Goal: Task Accomplishment & Management: Manage account settings

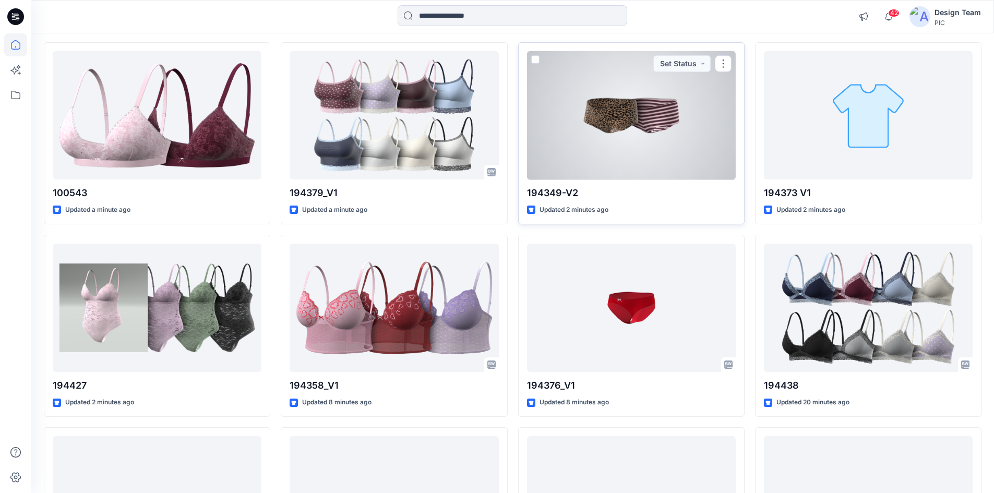
scroll to position [52, 0]
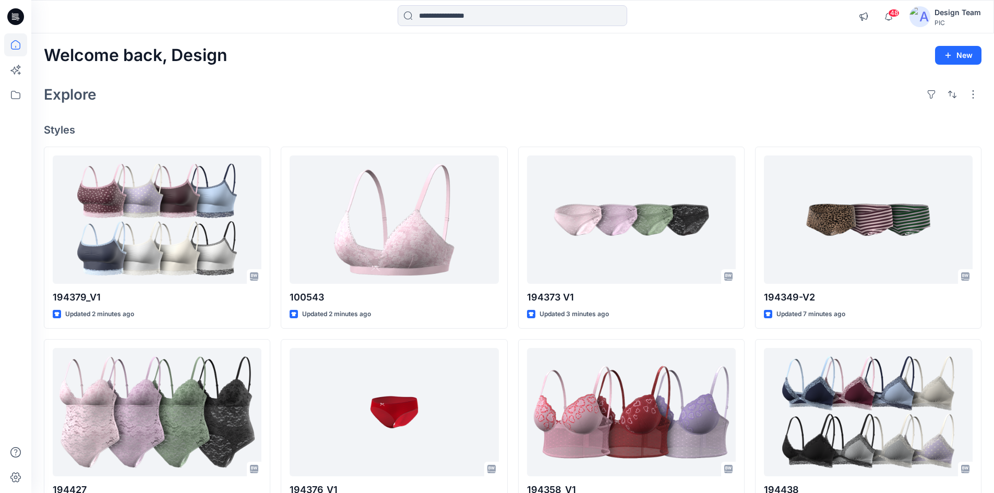
click at [304, 114] on div "Welcome back, Design New Explore Styles 194379_V1 Updated 2 minutes ago 194427 …" at bounding box center [512, 398] width 963 height 730
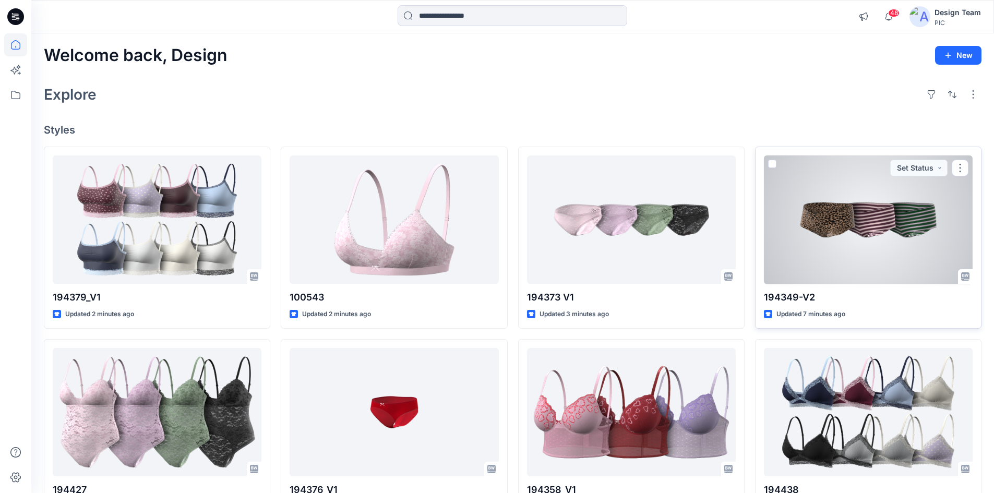
click at [870, 246] on div at bounding box center [868, 219] width 209 height 129
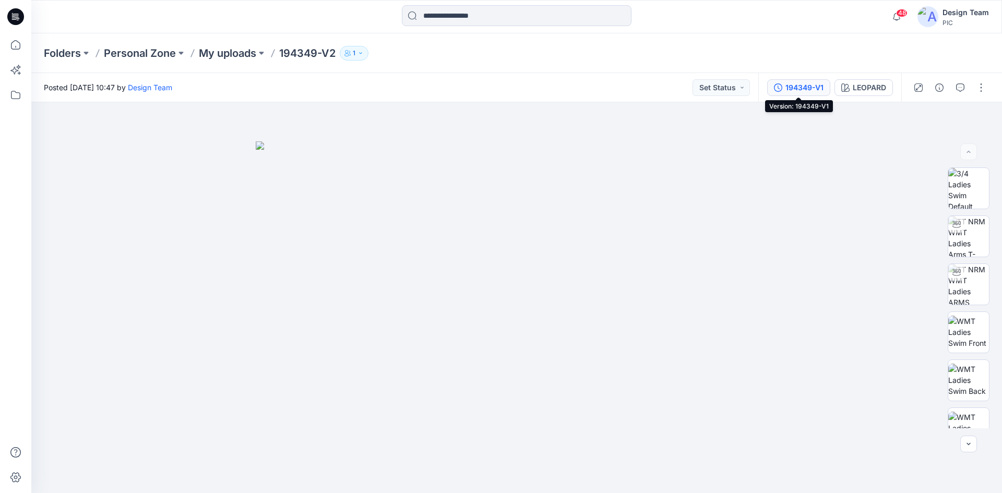
click at [812, 88] on div "194349-V1" at bounding box center [804, 87] width 38 height 11
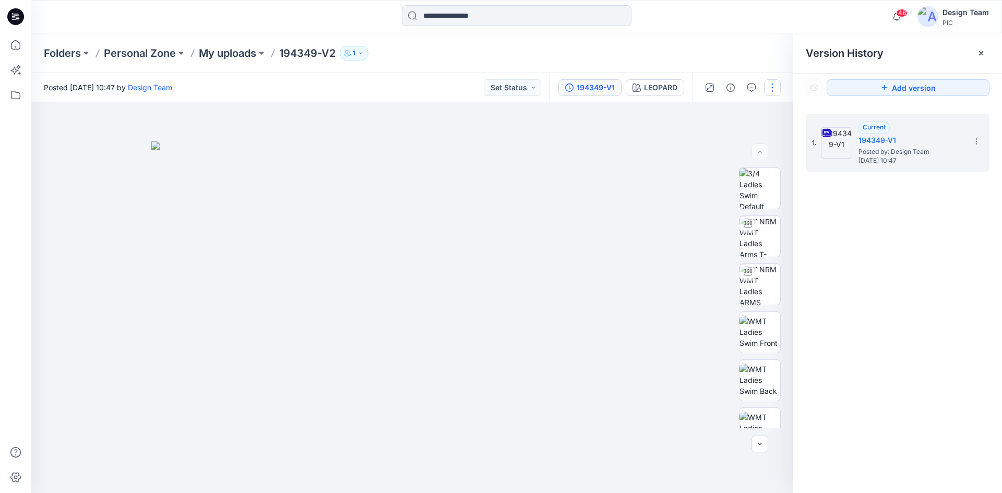
click at [770, 93] on button "button" at bounding box center [772, 87] width 17 height 17
click at [726, 141] on button "Edit" at bounding box center [728, 140] width 96 height 19
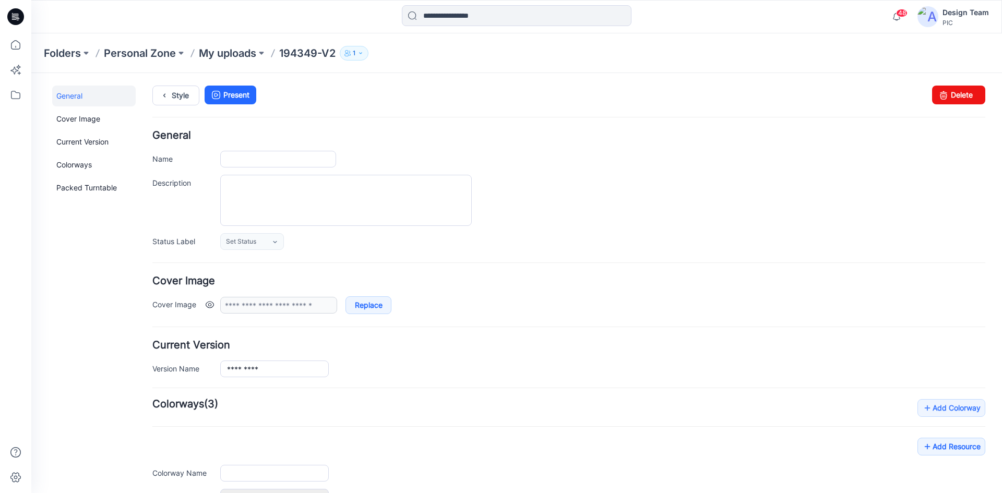
type input "*********"
type input "*******"
type input "**********"
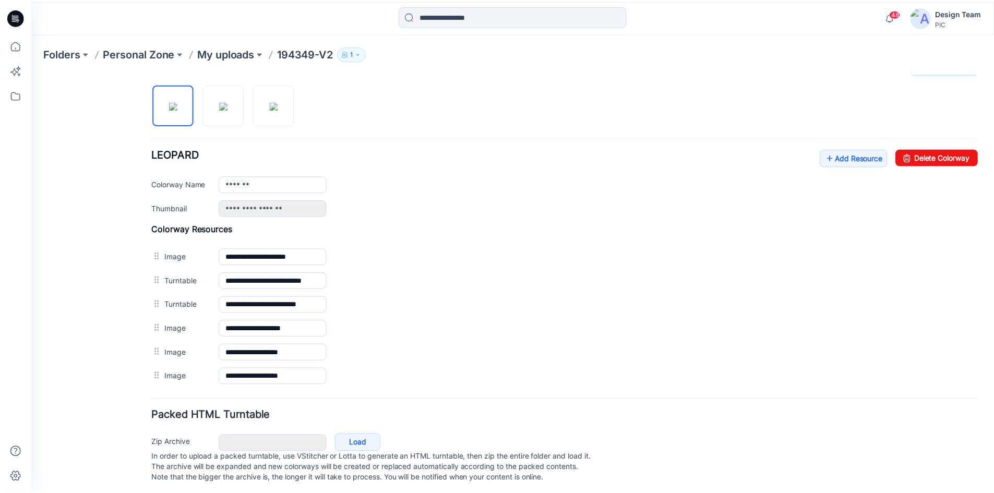
scroll to position [357, 0]
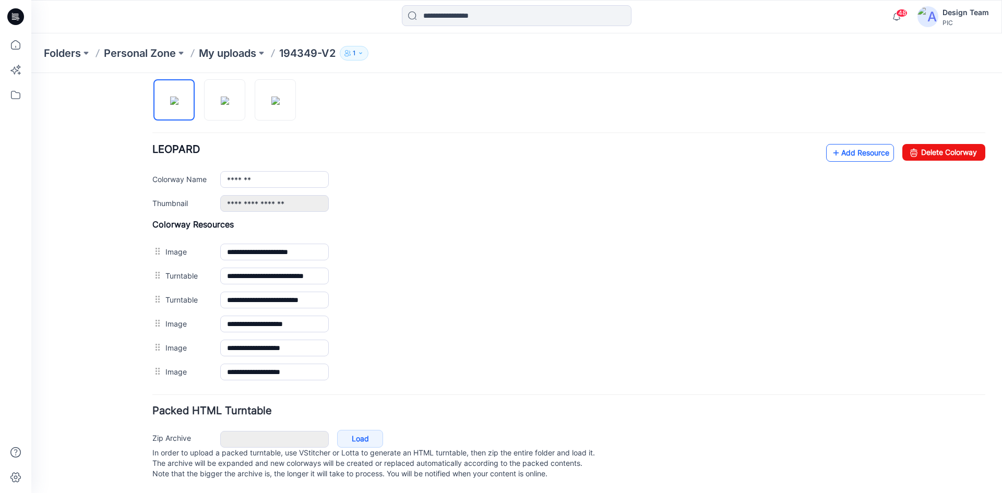
click at [854, 144] on link "Add Resource" at bounding box center [860, 153] width 68 height 18
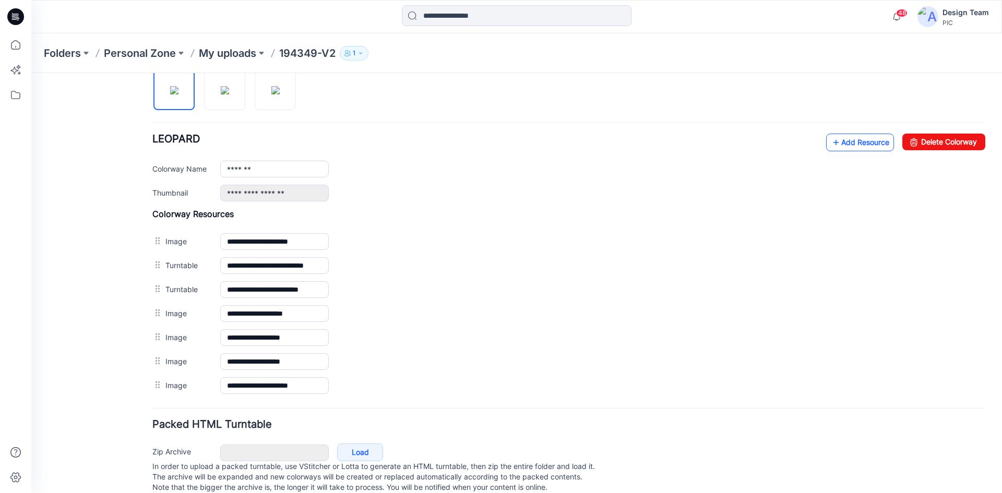
click at [858, 141] on link "Add Resource" at bounding box center [860, 143] width 68 height 18
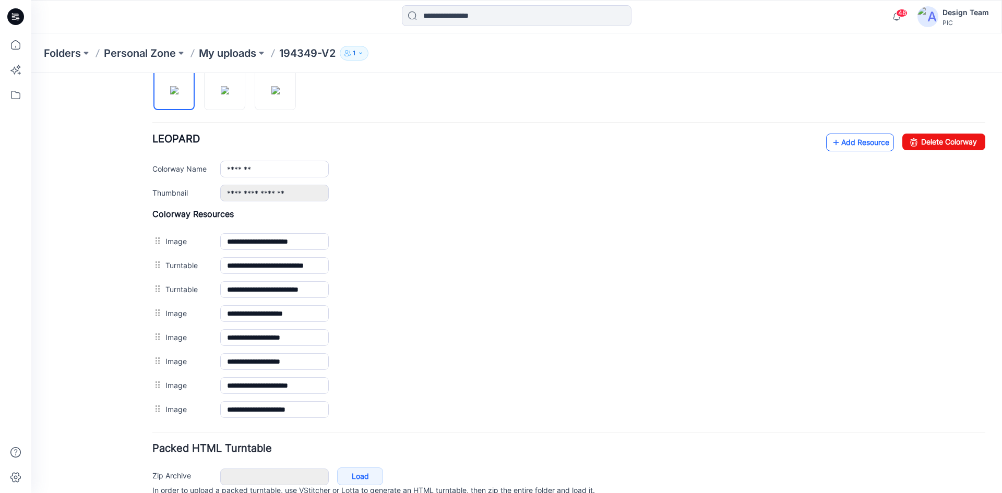
click at [834, 145] on link "Add Resource" at bounding box center [860, 143] width 68 height 18
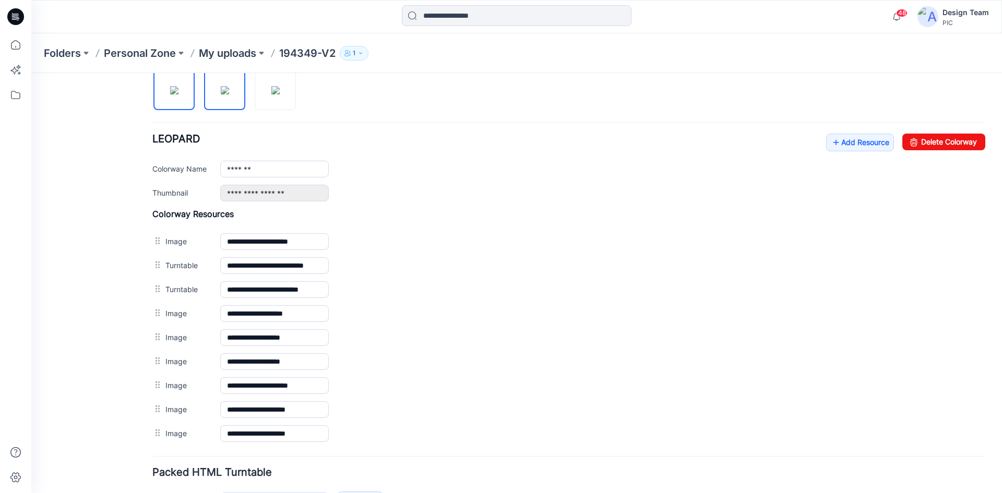
click at [229, 94] on img at bounding box center [225, 90] width 8 height 8
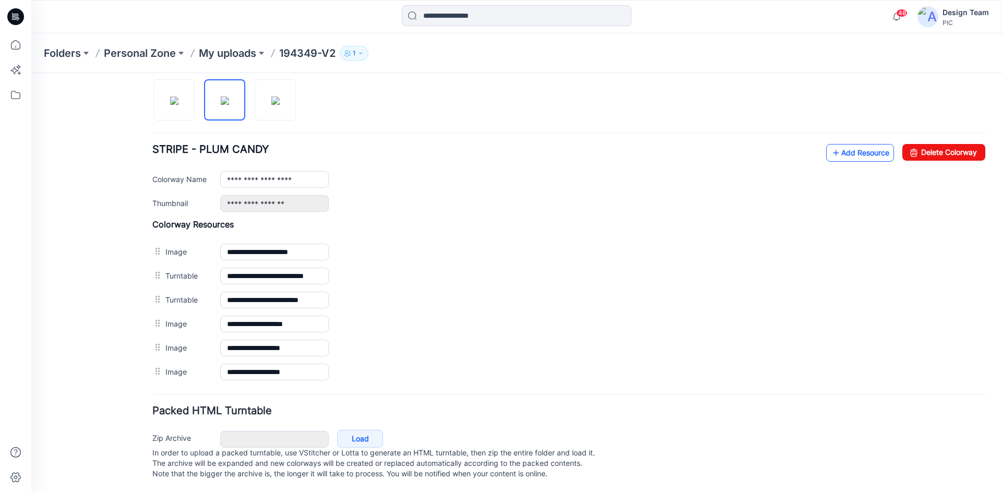
click at [831, 145] on icon at bounding box center [836, 153] width 10 height 17
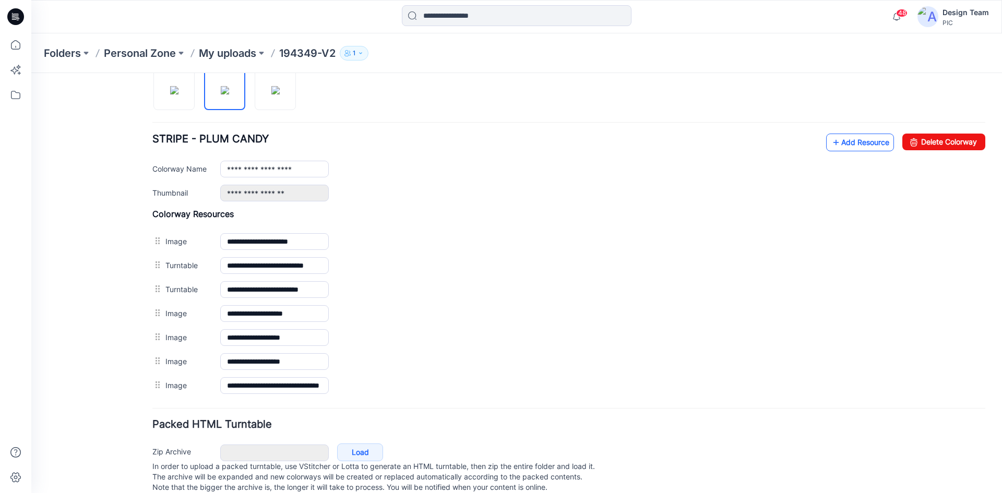
click at [848, 145] on link "Add Resource" at bounding box center [860, 143] width 68 height 18
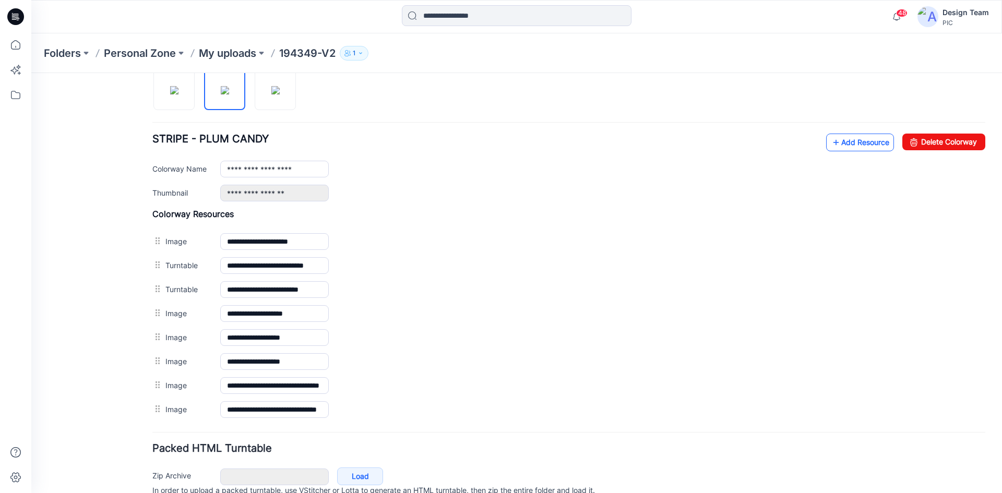
click at [858, 142] on link "Add Resource" at bounding box center [860, 143] width 68 height 18
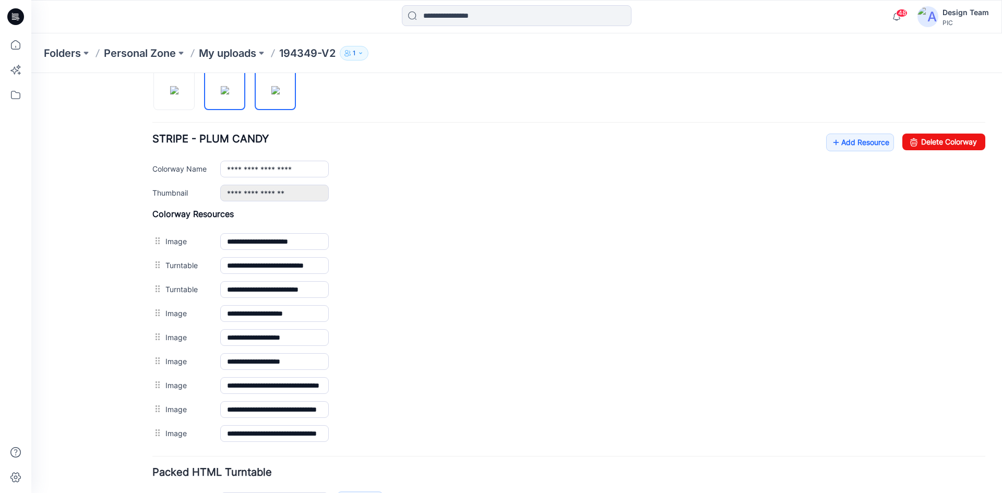
click at [280, 94] on img at bounding box center [275, 90] width 8 height 8
type input "**********"
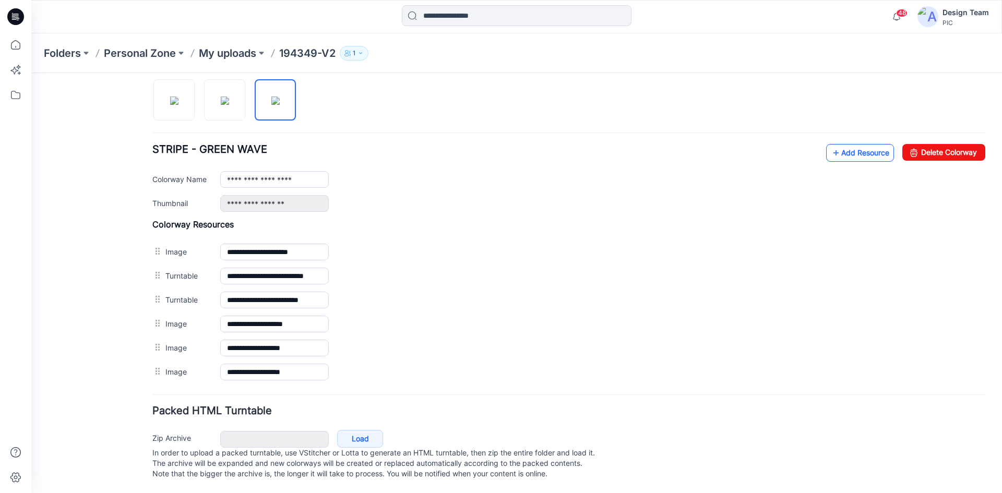
click at [833, 148] on link "Add Resource" at bounding box center [860, 153] width 68 height 18
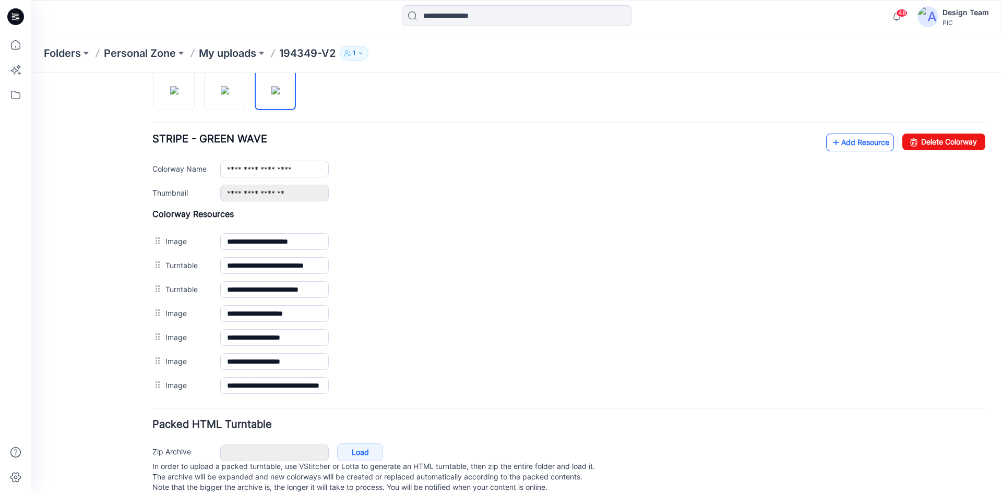
click at [831, 140] on icon at bounding box center [836, 142] width 10 height 17
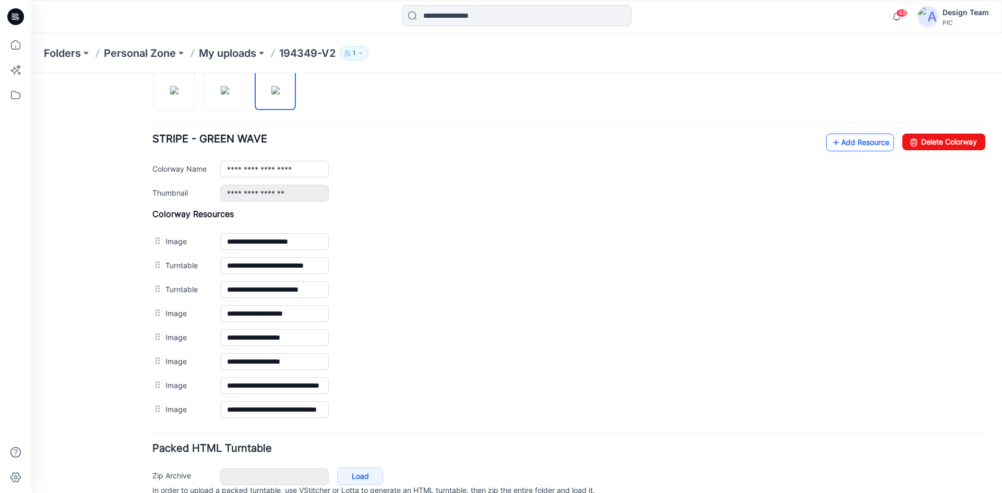
click at [850, 146] on link "Add Resource" at bounding box center [860, 143] width 68 height 18
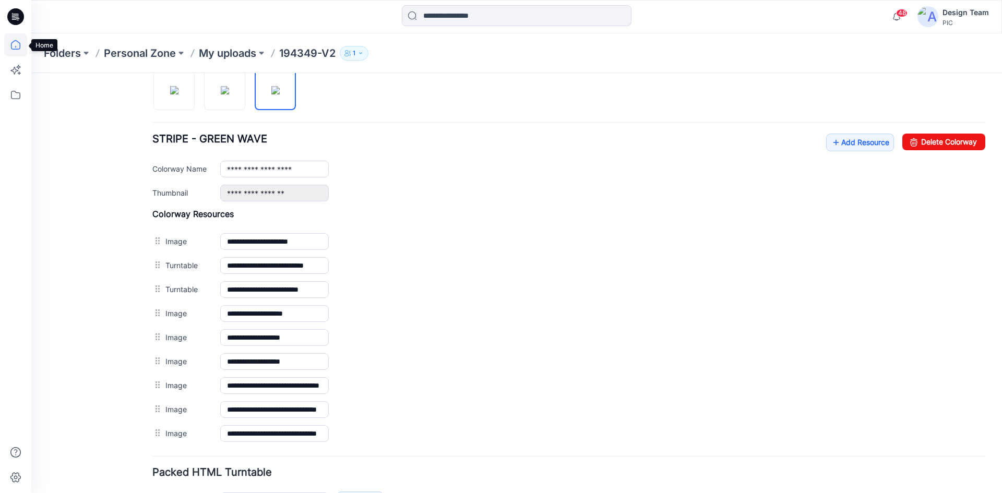
click at [15, 46] on icon at bounding box center [15, 44] width 23 height 23
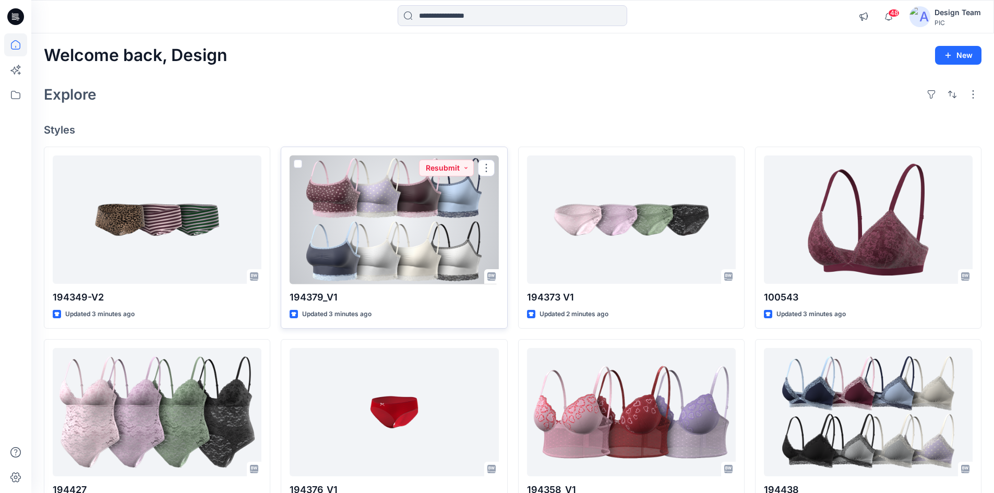
click at [403, 247] on div at bounding box center [394, 219] width 209 height 129
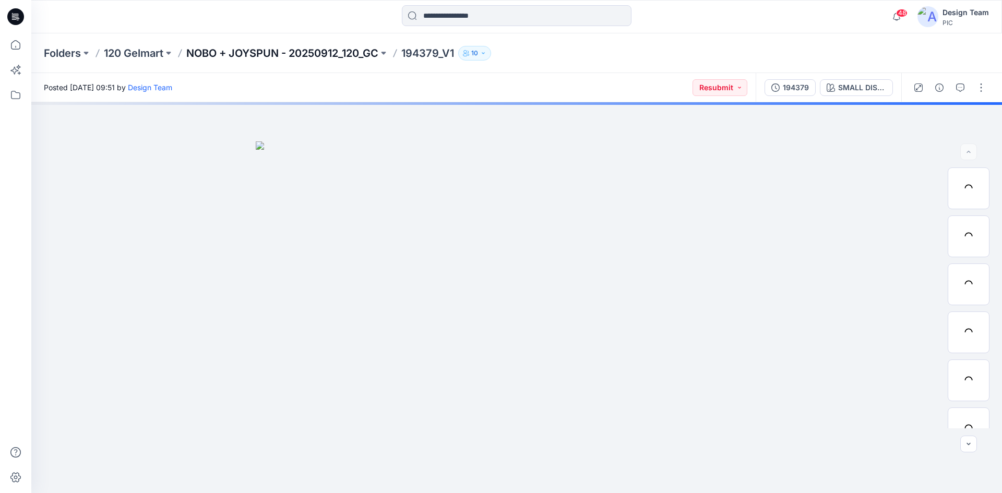
click at [255, 52] on p "NOBO + JOYSPUN - 20250912_120_GC" at bounding box center [282, 53] width 192 height 15
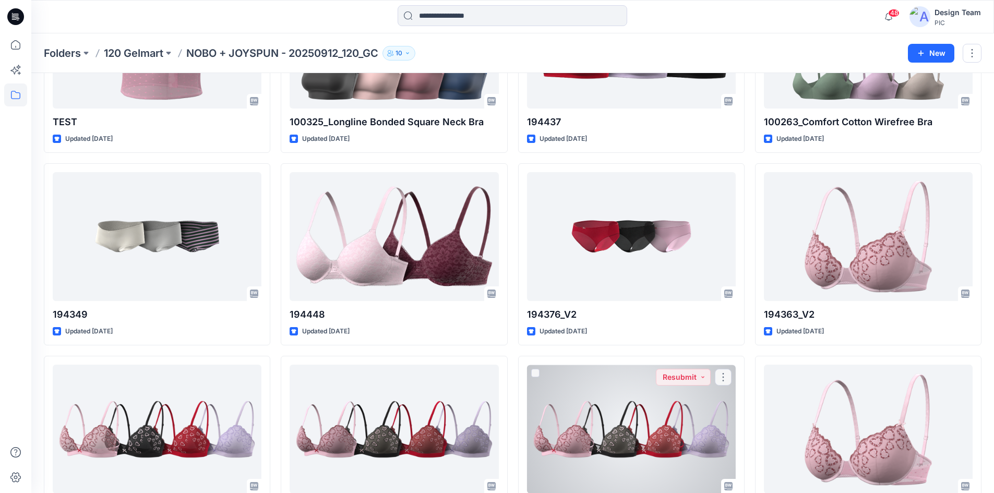
scroll to position [2053, 0]
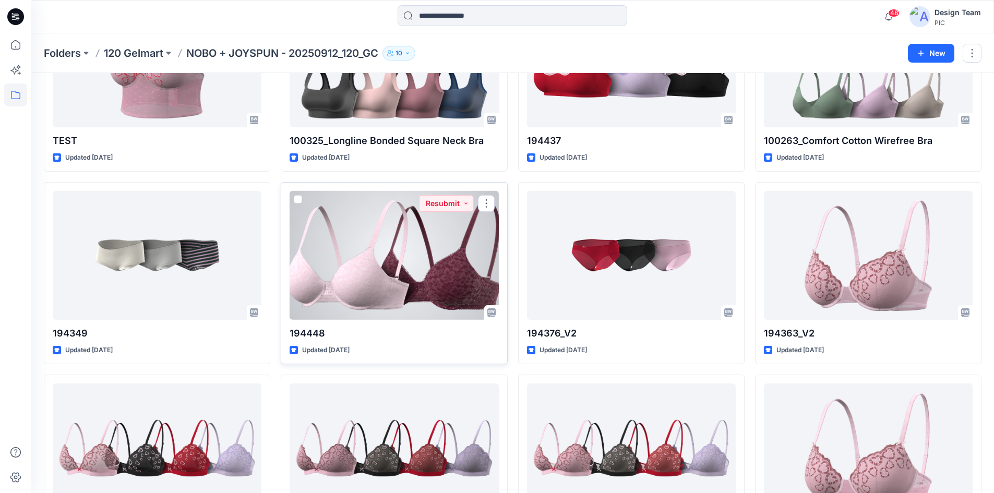
click at [390, 263] on div at bounding box center [394, 255] width 209 height 129
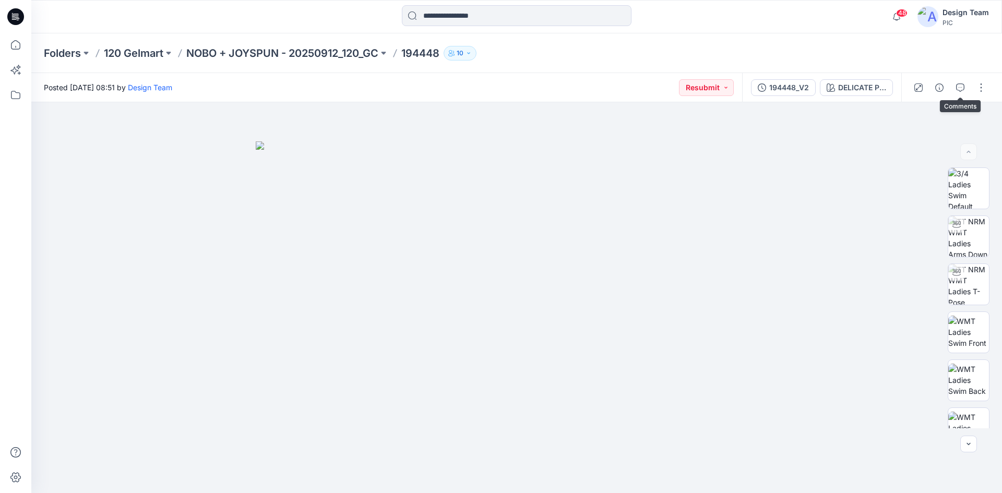
click at [957, 88] on icon "button" at bounding box center [960, 87] width 8 height 8
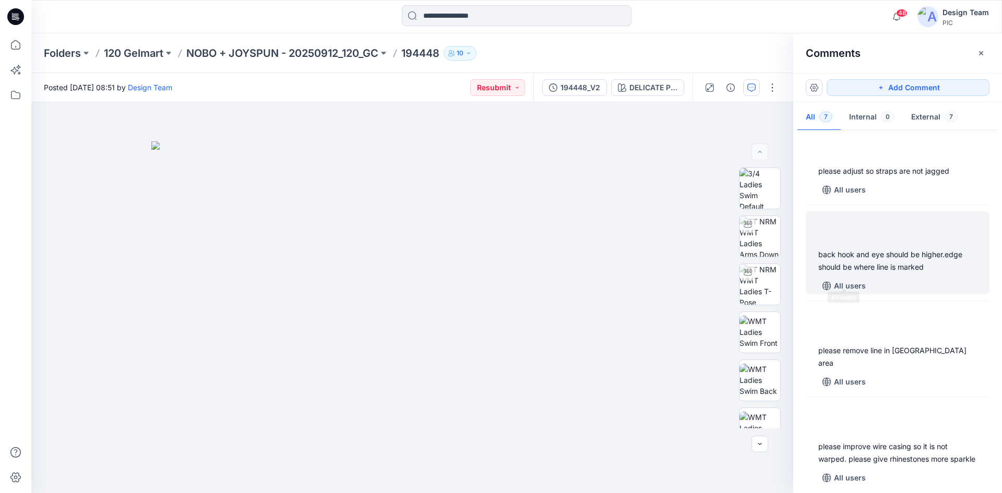
scroll to position [282, 0]
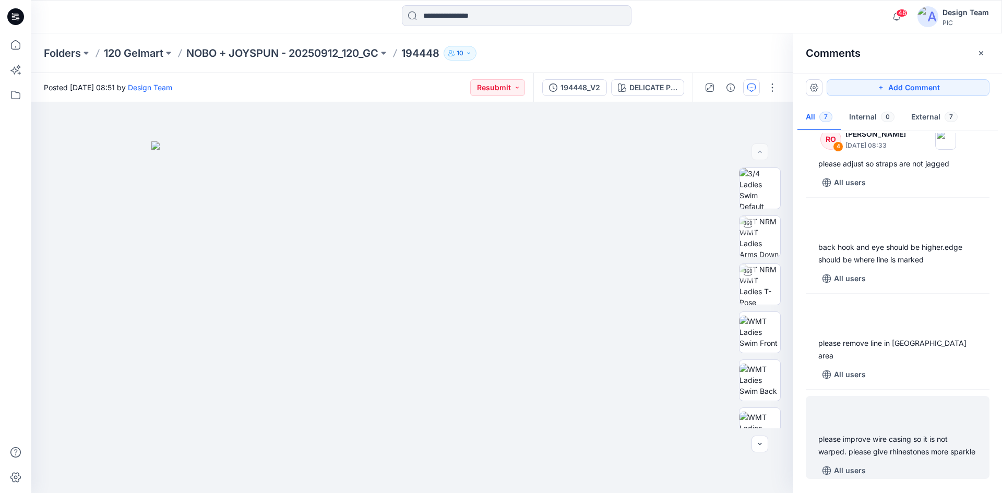
click at [866, 448] on div "please improve wire casing so it is not warped. please give rhinestones more sp…" at bounding box center [897, 445] width 159 height 25
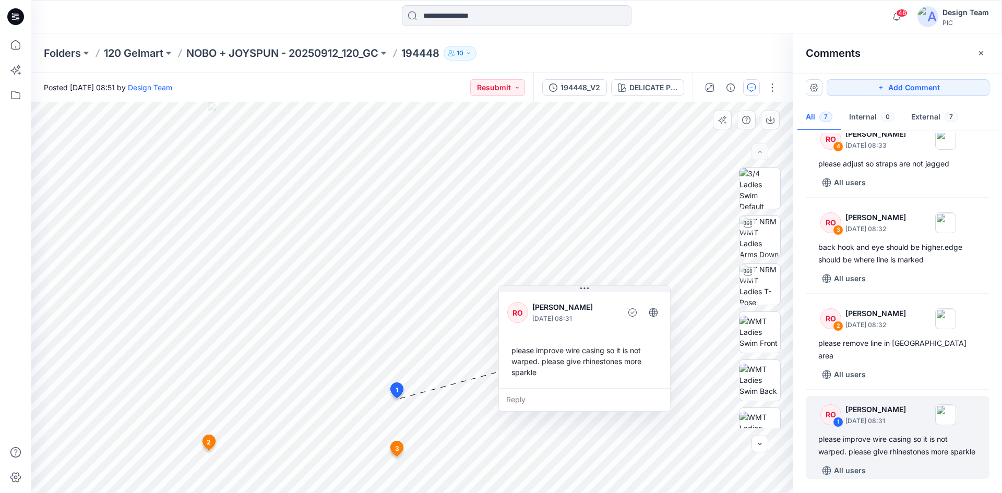
drag, startPoint x: 374, startPoint y: 257, endPoint x: 588, endPoint y: 295, distance: 217.9
click at [588, 295] on div "RO Raquel Ortiz October 10, 2025 08:31 please improve wire casing so it is not …" at bounding box center [584, 339] width 171 height 98
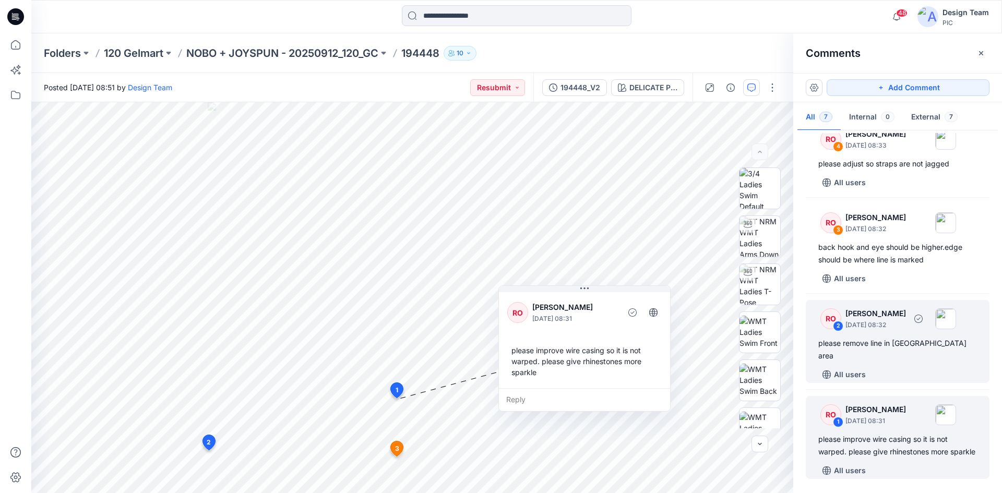
click at [889, 366] on div "All users" at bounding box center [903, 374] width 171 height 17
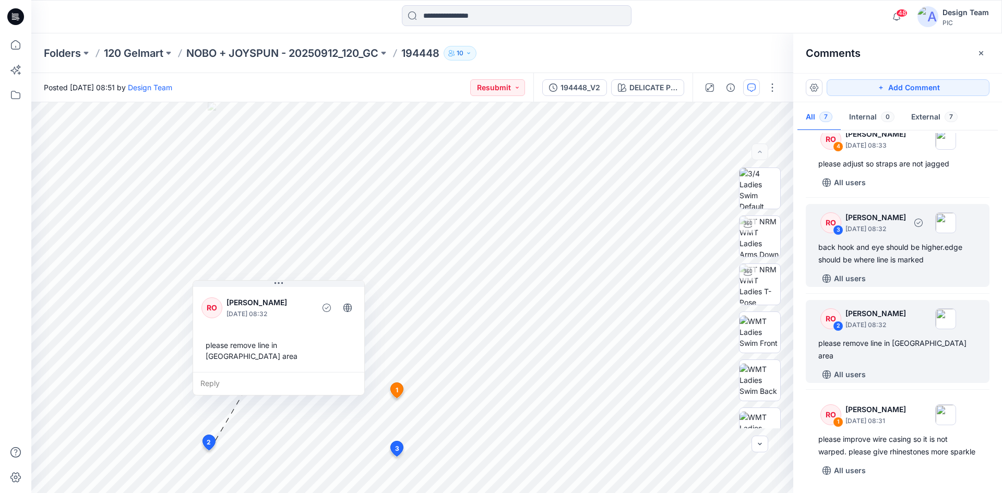
click at [881, 272] on div "All users" at bounding box center [903, 278] width 171 height 17
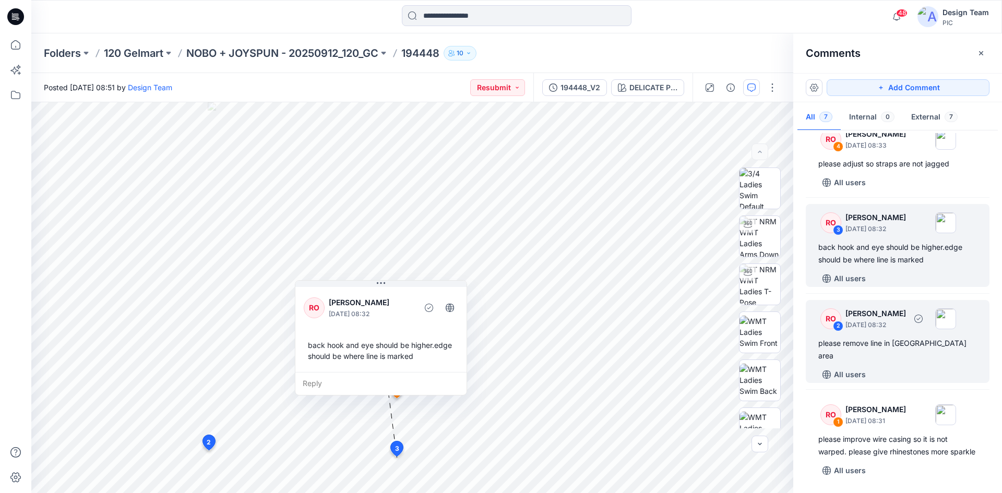
click at [899, 349] on div "please remove line in circled area" at bounding box center [897, 349] width 159 height 25
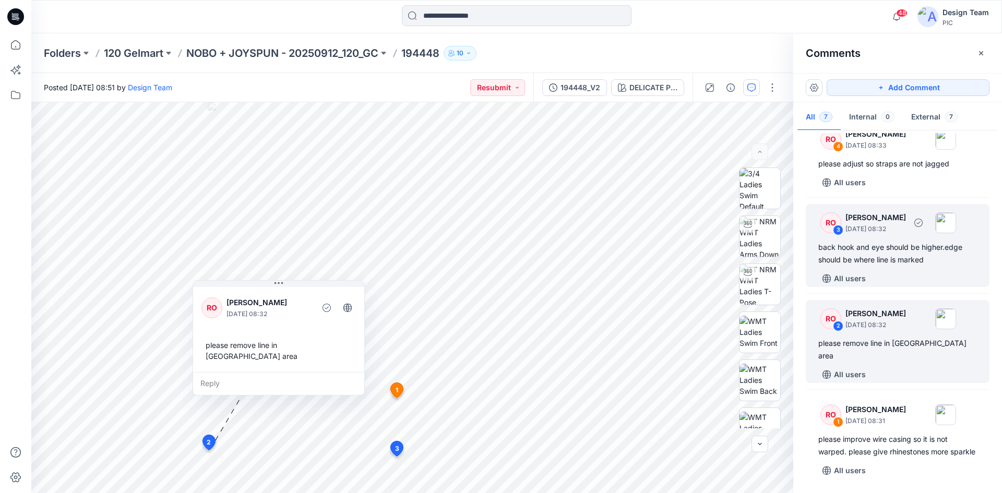
click at [880, 267] on div "RO 3 Raquel Ortiz October 10, 2025 08:32 back hook and eye should be higher.edg…" at bounding box center [898, 245] width 184 height 83
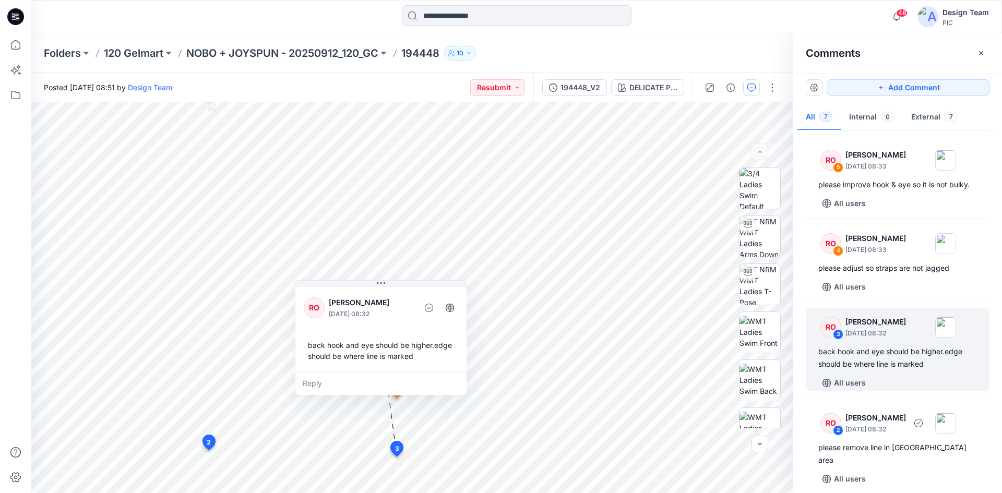
scroll to position [125, 0]
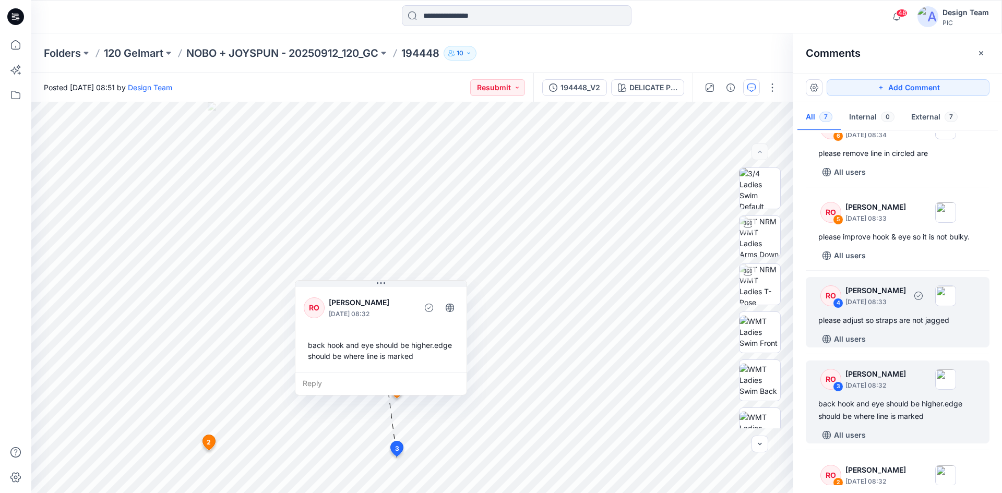
click at [892, 332] on div "All users" at bounding box center [903, 339] width 171 height 17
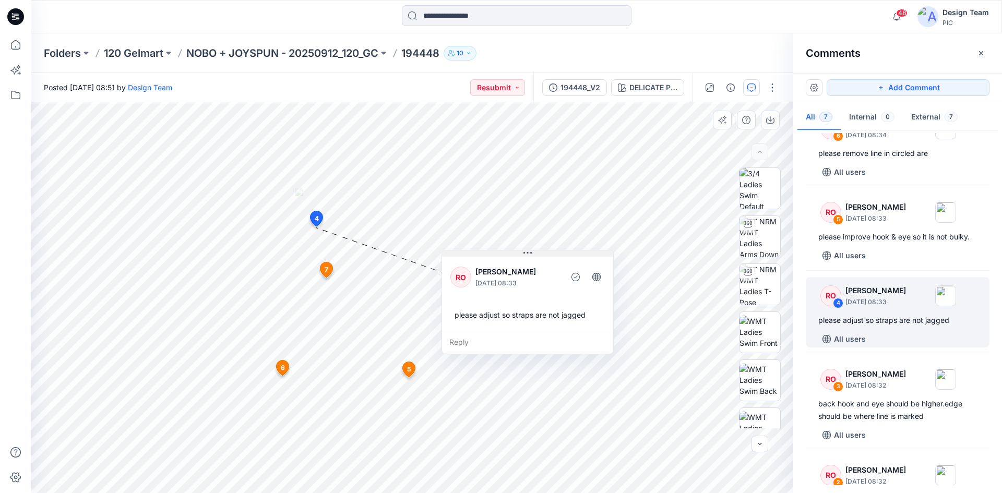
drag, startPoint x: 358, startPoint y: 234, endPoint x: 499, endPoint y: 252, distance: 142.6
click at [499, 252] on button at bounding box center [527, 253] width 171 height 6
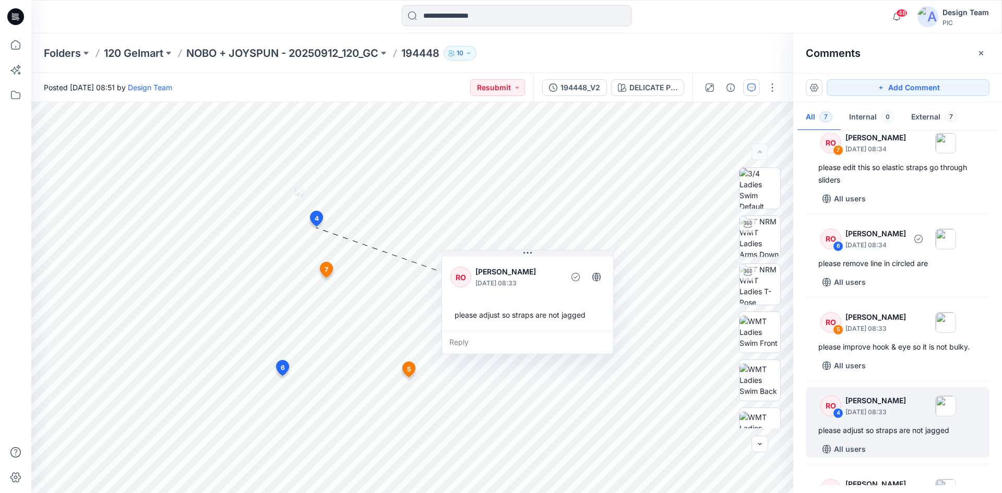
scroll to position [0, 0]
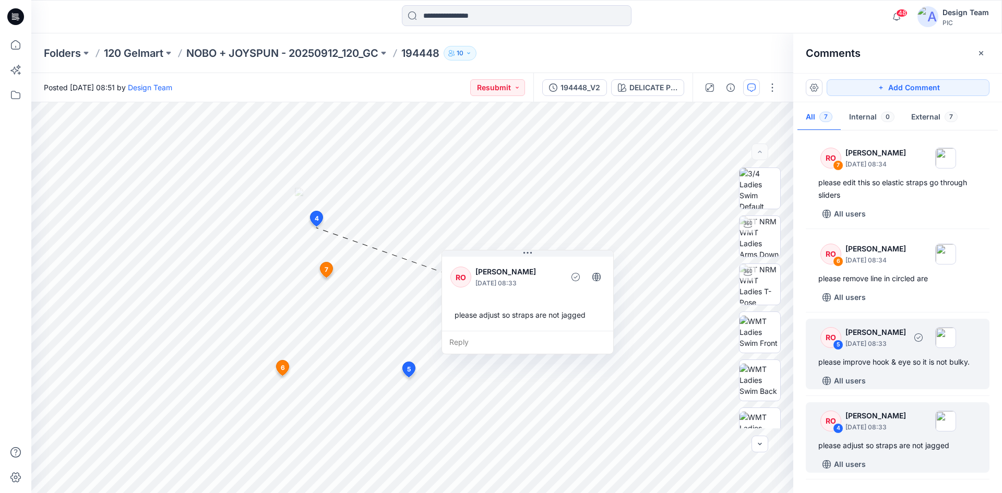
click at [885, 351] on div "RO 5 Raquel Ortiz October 10, 2025 08:33" at bounding box center [884, 337] width 144 height 29
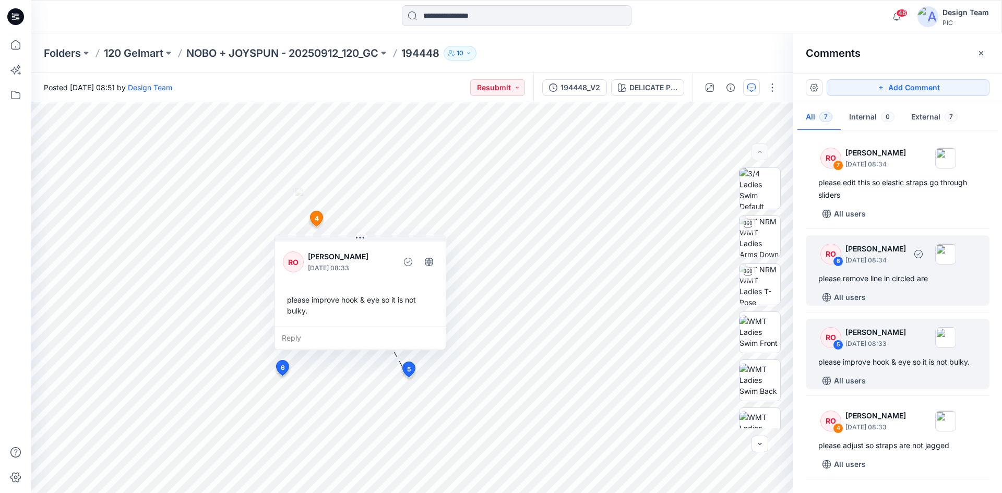
click at [875, 284] on div "please remove line in circled are" at bounding box center [897, 278] width 159 height 13
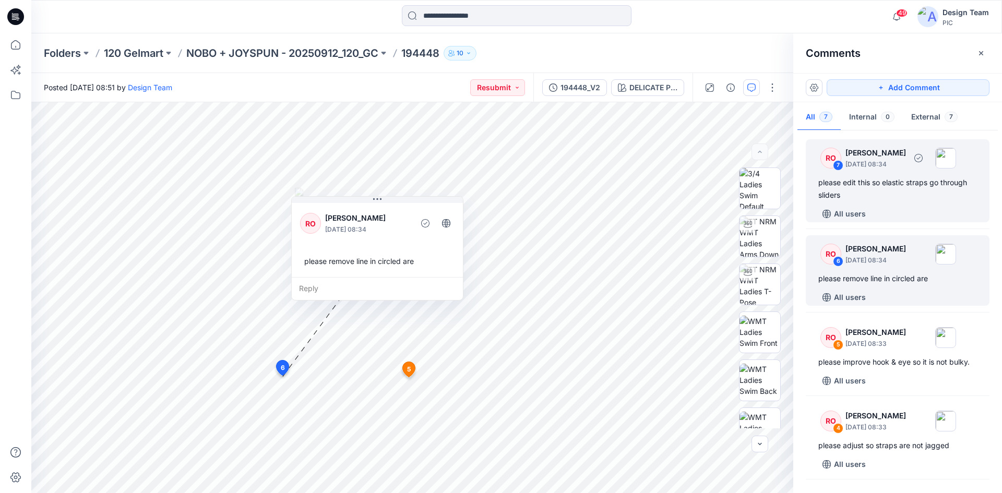
click at [893, 196] on div "please edit this so elastic straps go through sliders" at bounding box center [897, 188] width 159 height 25
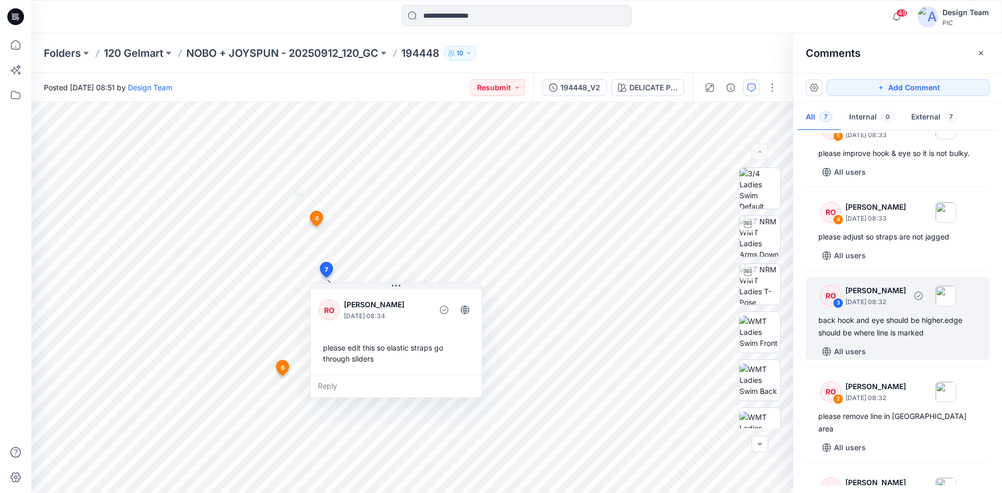
scroll to position [282, 0]
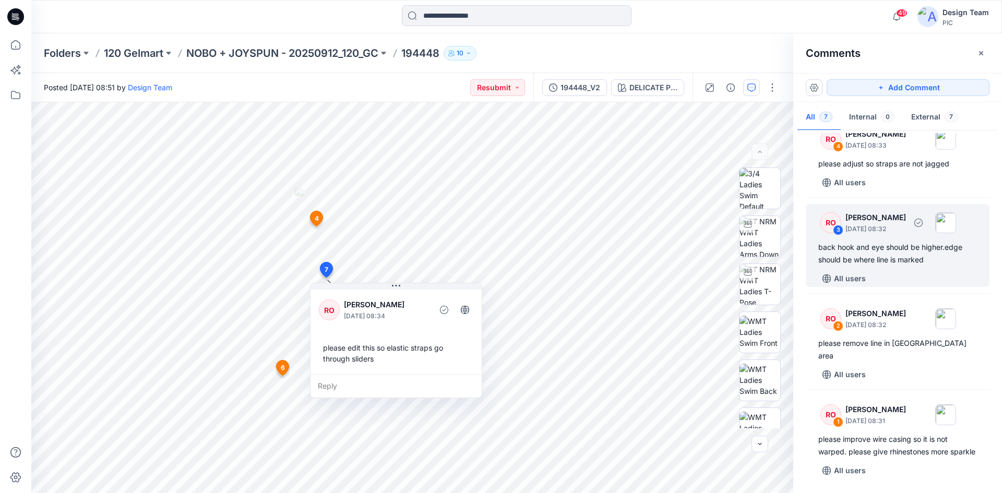
click at [892, 269] on div "RO 3 Raquel Ortiz October 10, 2025 08:32 back hook and eye should be higher.edg…" at bounding box center [898, 245] width 184 height 83
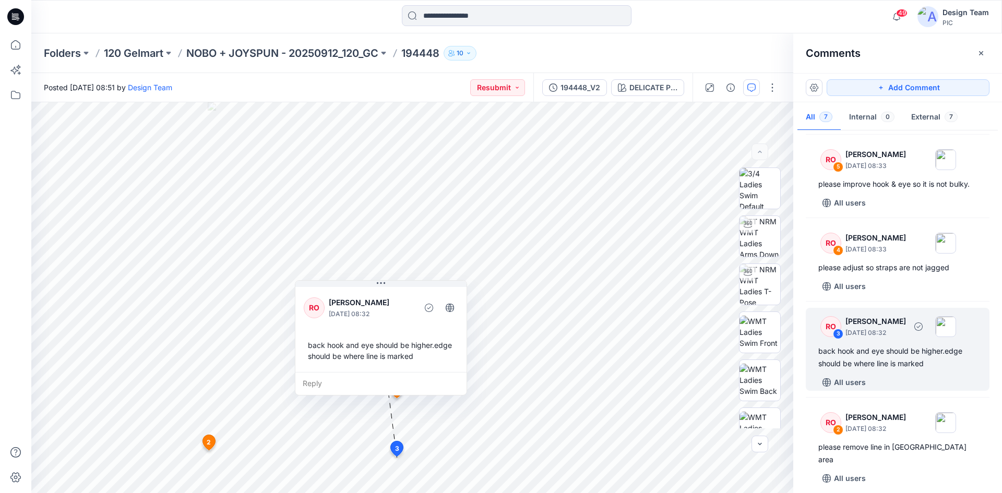
scroll to position [177, 0]
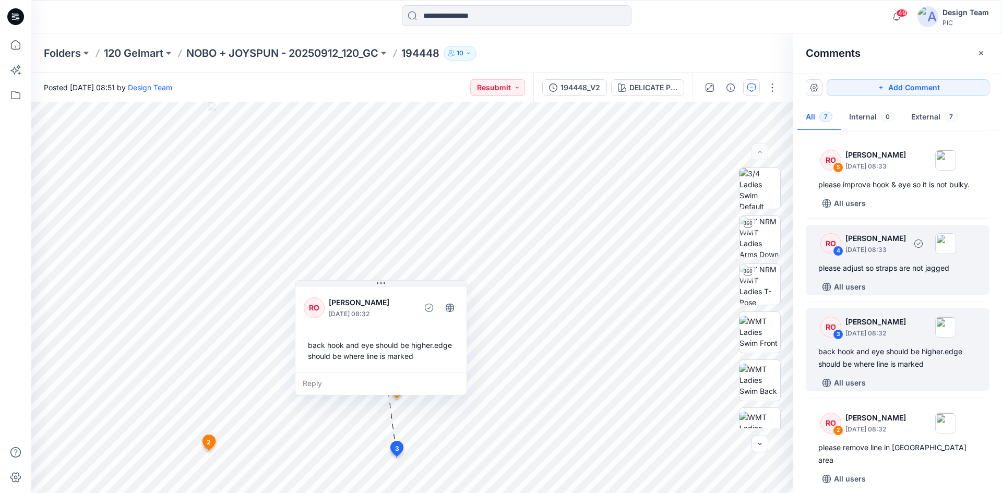
click at [887, 282] on div "All users" at bounding box center [903, 287] width 171 height 17
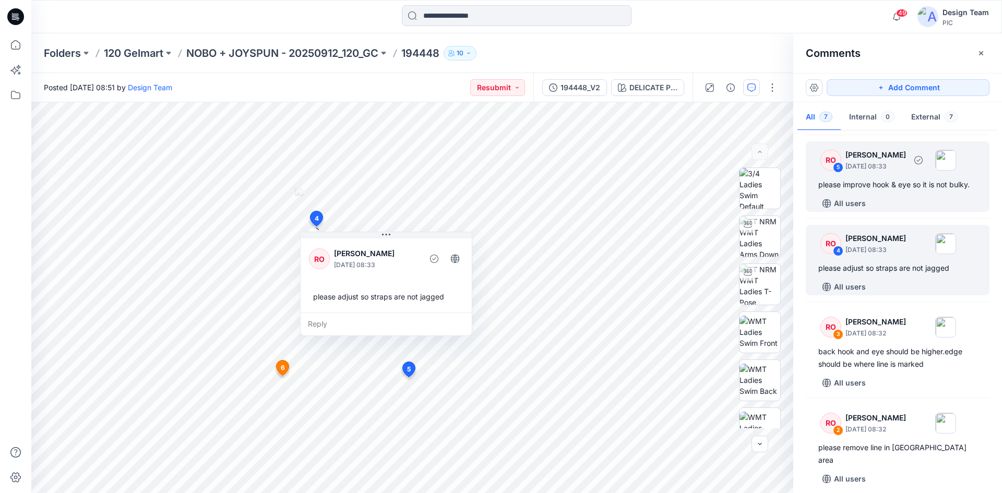
click at [897, 195] on div "RO 5 Raquel Ortiz October 10, 2025 08:33 please improve hook & eye so it is not…" at bounding box center [898, 176] width 184 height 70
click at [884, 264] on div "please adjust so straps are not jagged" at bounding box center [897, 268] width 159 height 13
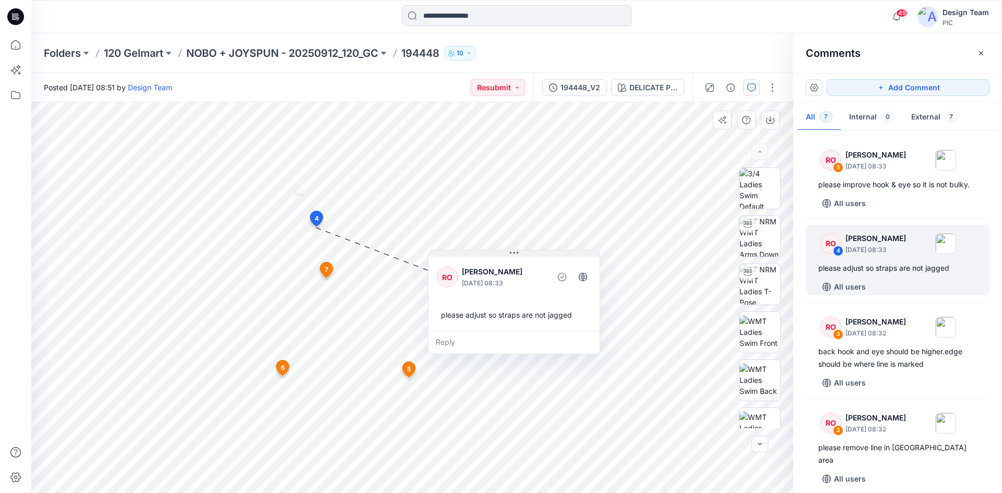
drag, startPoint x: 350, startPoint y: 236, endPoint x: 477, endPoint y: 255, distance: 129.2
click at [477, 255] on button at bounding box center [513, 253] width 171 height 6
click at [891, 274] on div "please adjust so straps are not jagged" at bounding box center [897, 268] width 159 height 13
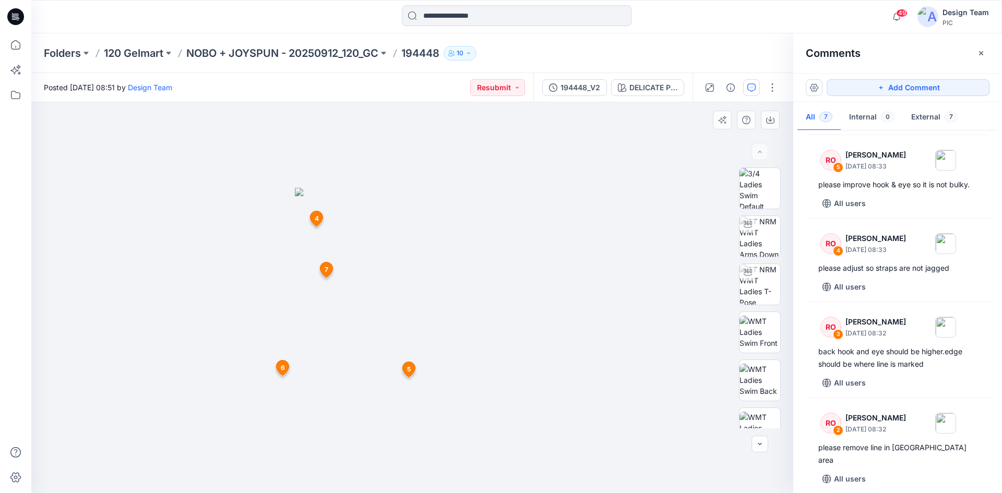
click at [296, 241] on img at bounding box center [412, 341] width 235 height 306
click at [315, 219] on span "4" at bounding box center [317, 218] width 4 height 9
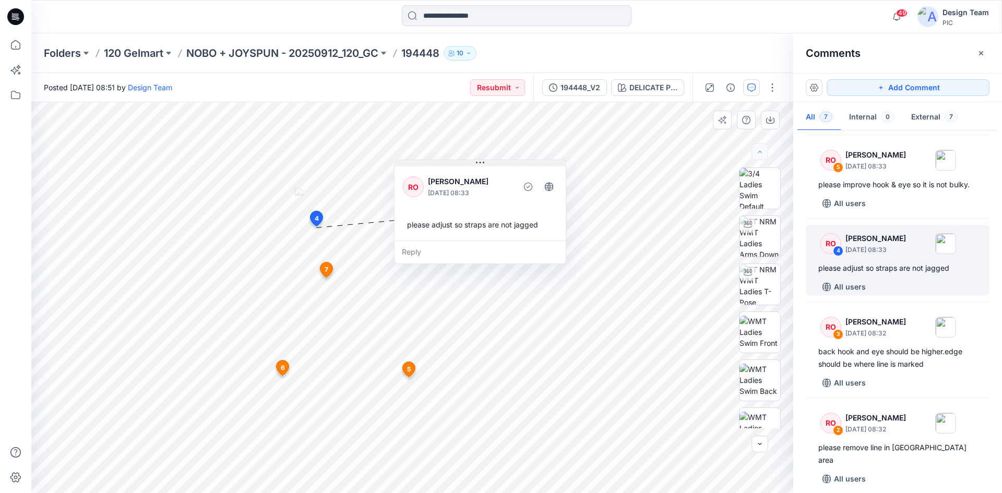
drag, startPoint x: 383, startPoint y: 233, endPoint x: 477, endPoint y: 161, distance: 119.1
click at [477, 161] on icon at bounding box center [480, 163] width 8 height 8
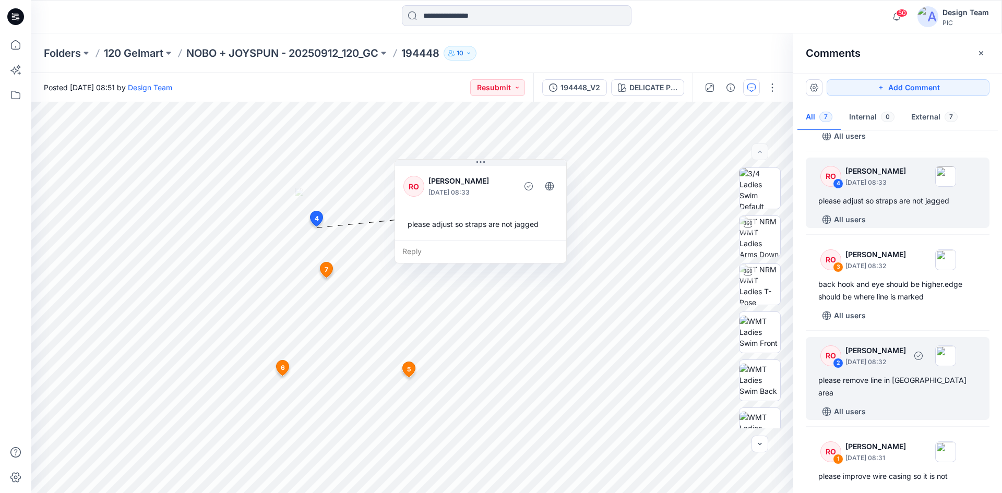
scroll to position [282, 0]
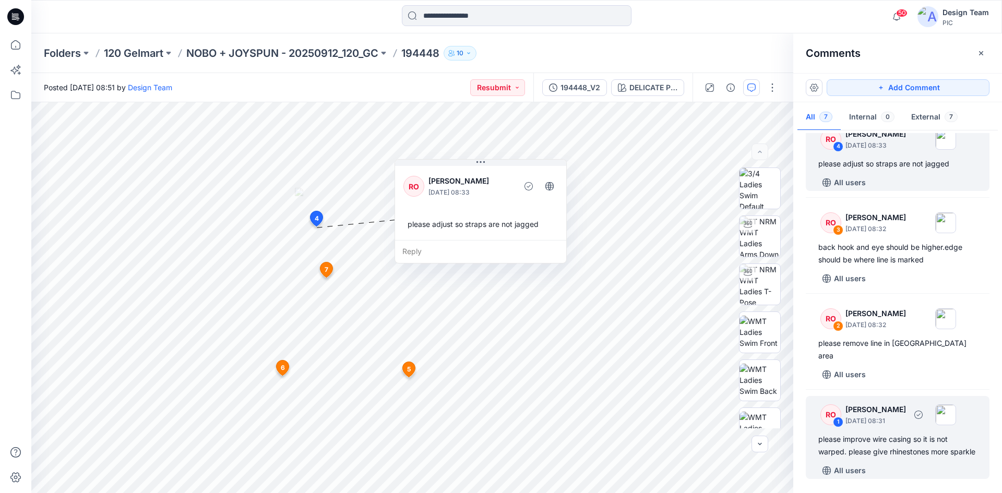
click at [898, 433] on div "please improve wire casing so it is not warped. please give rhinestones more sp…" at bounding box center [897, 445] width 159 height 25
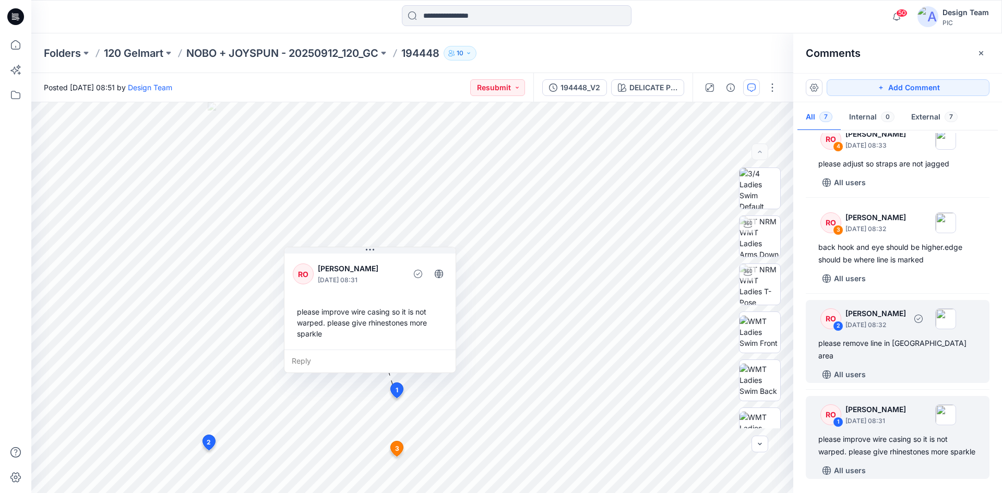
click at [904, 366] on div "All users" at bounding box center [903, 374] width 171 height 17
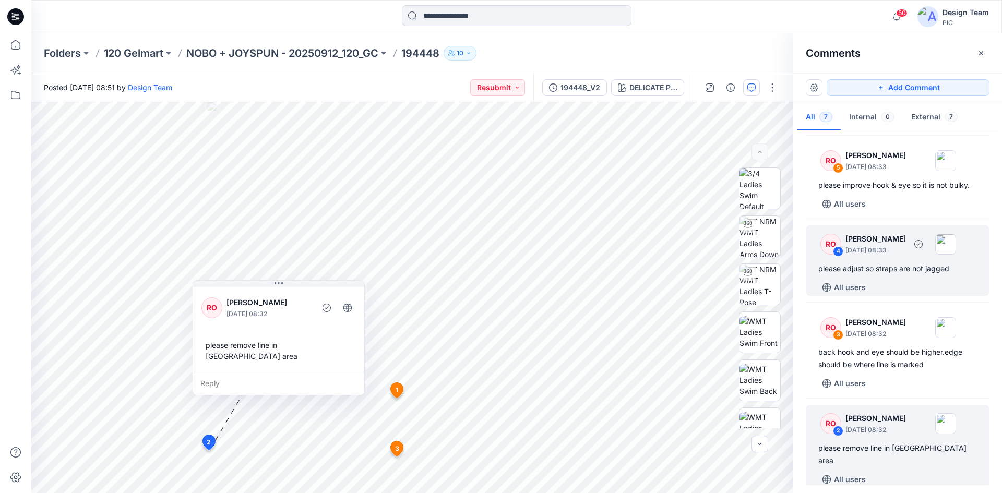
scroll to position [177, 0]
click at [888, 366] on div "back hook and eye should be higher.edge should be where line is marked" at bounding box center [897, 357] width 159 height 25
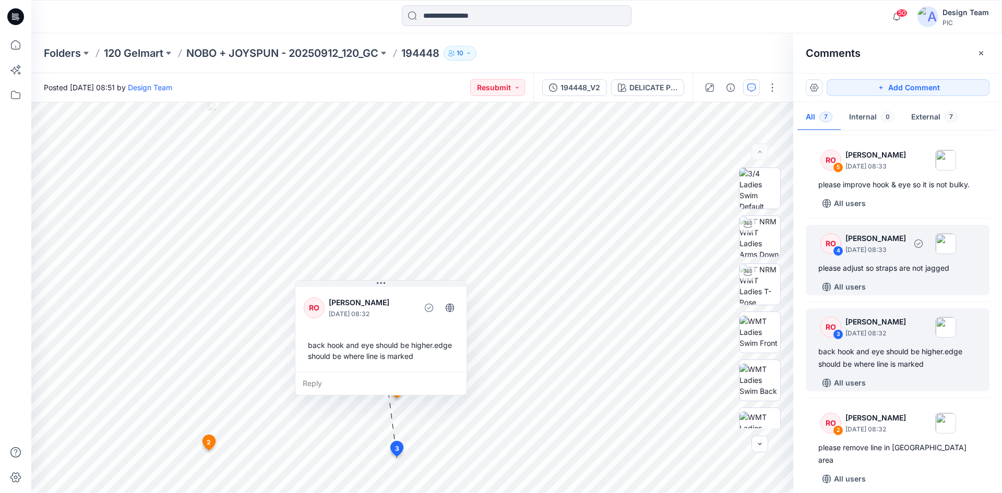
click at [903, 263] on div "please adjust so straps are not jagged" at bounding box center [897, 268] width 159 height 13
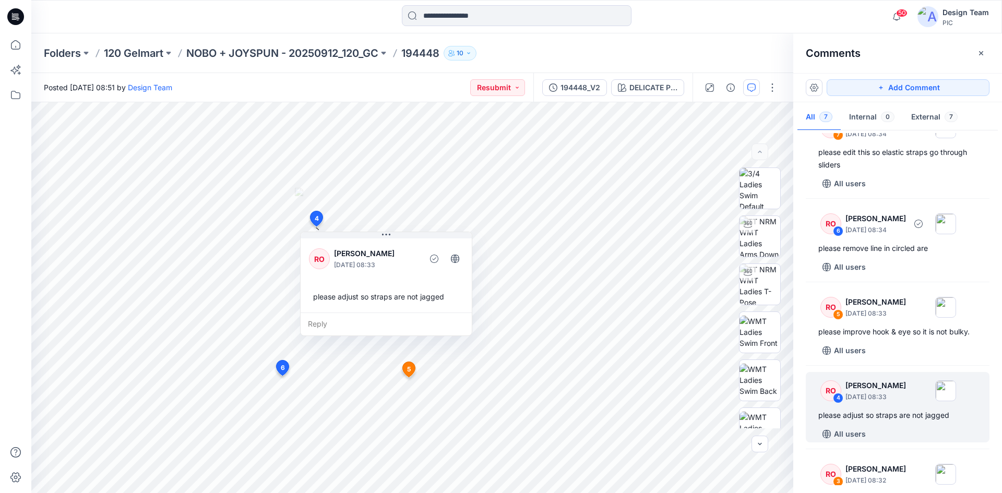
scroll to position [21, 0]
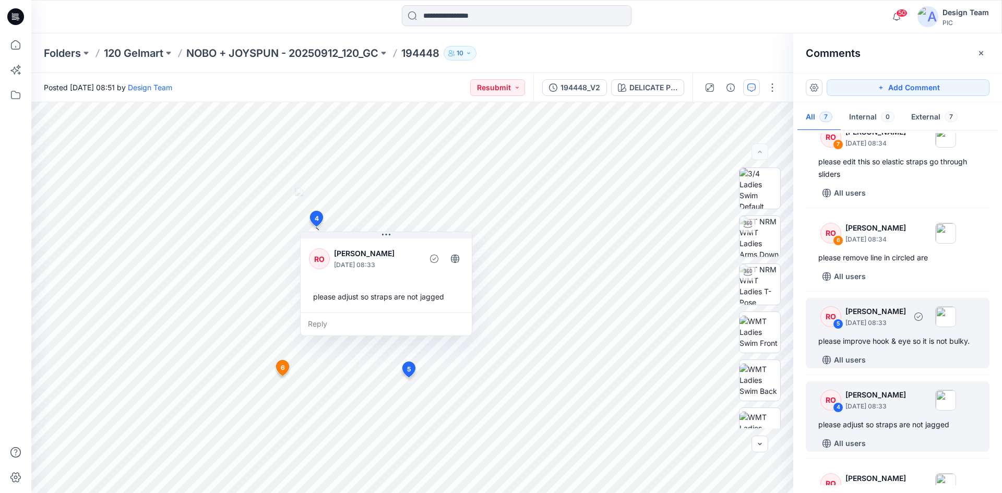
click at [879, 346] on div "please improve hook & eye so it is not bulky." at bounding box center [897, 341] width 159 height 13
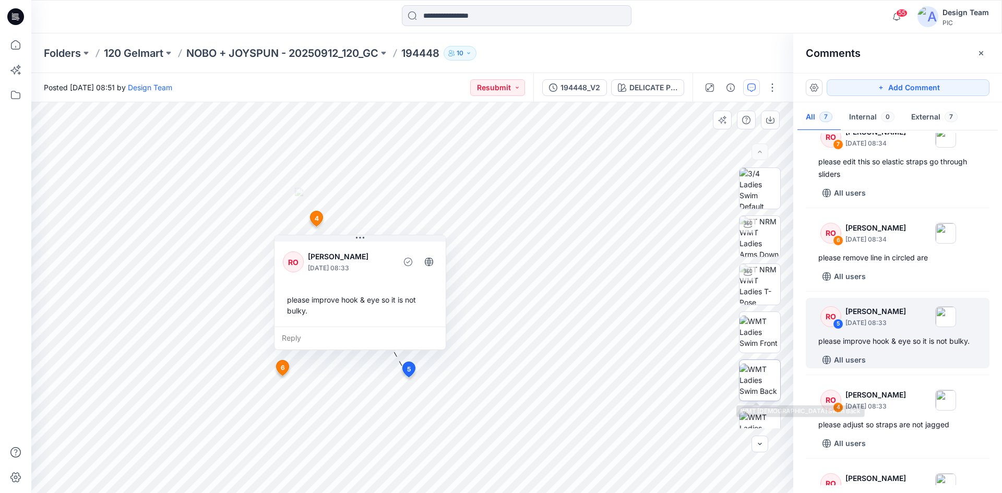
click at [750, 383] on img at bounding box center [759, 380] width 41 height 33
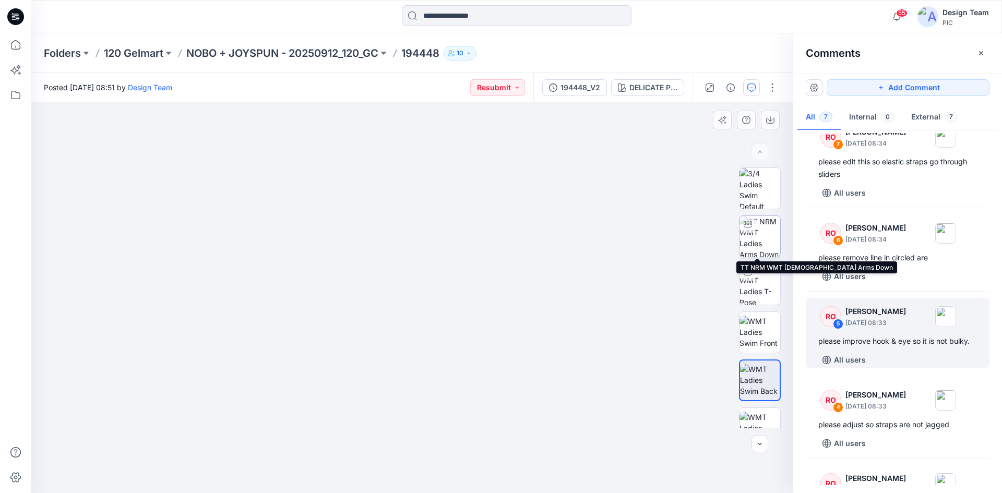
click at [763, 246] on img at bounding box center [759, 236] width 41 height 41
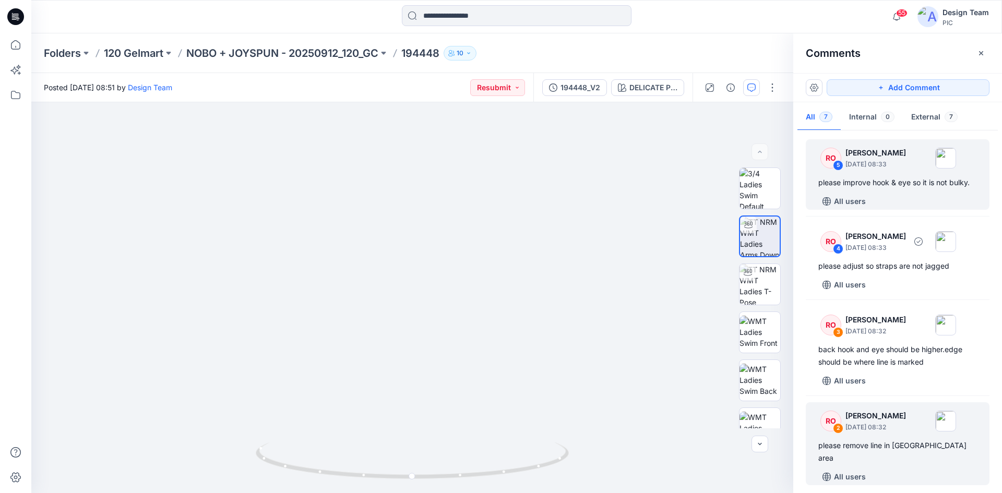
scroll to position [282, 0]
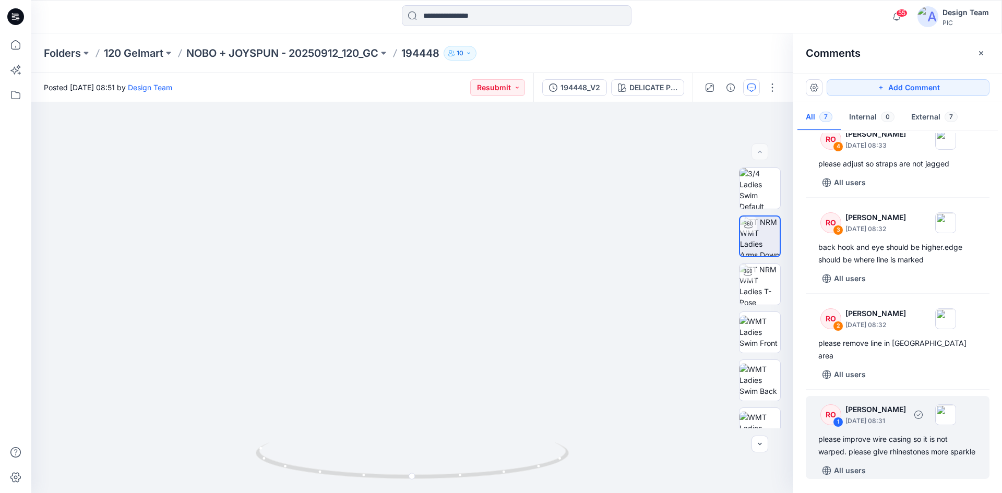
click at [878, 433] on div "please improve wire casing so it is not warped. please give rhinestones more sp…" at bounding box center [897, 445] width 159 height 25
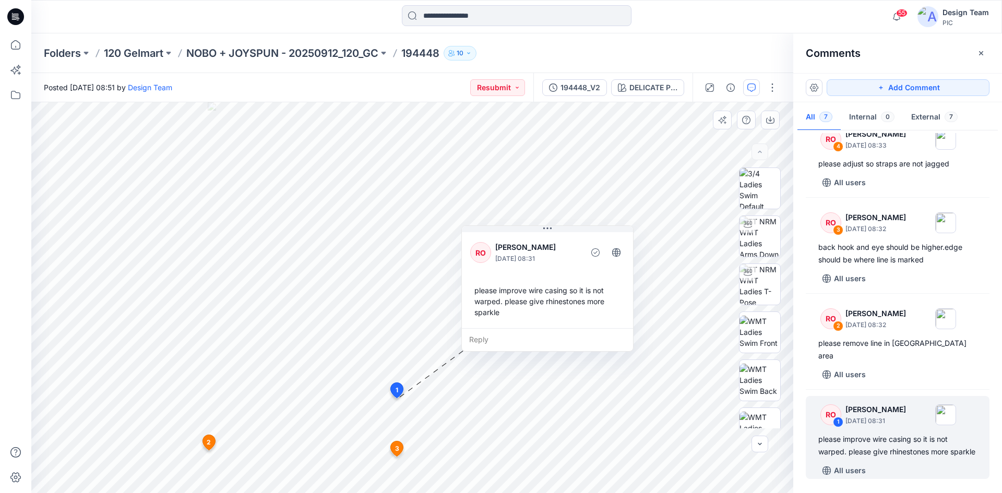
drag, startPoint x: 344, startPoint y: 255, endPoint x: 522, endPoint y: 234, distance: 178.7
click at [522, 234] on div "RO Raquel Ortiz October 10, 2025 08:31 please improve wire casing so it is not …" at bounding box center [547, 279] width 171 height 98
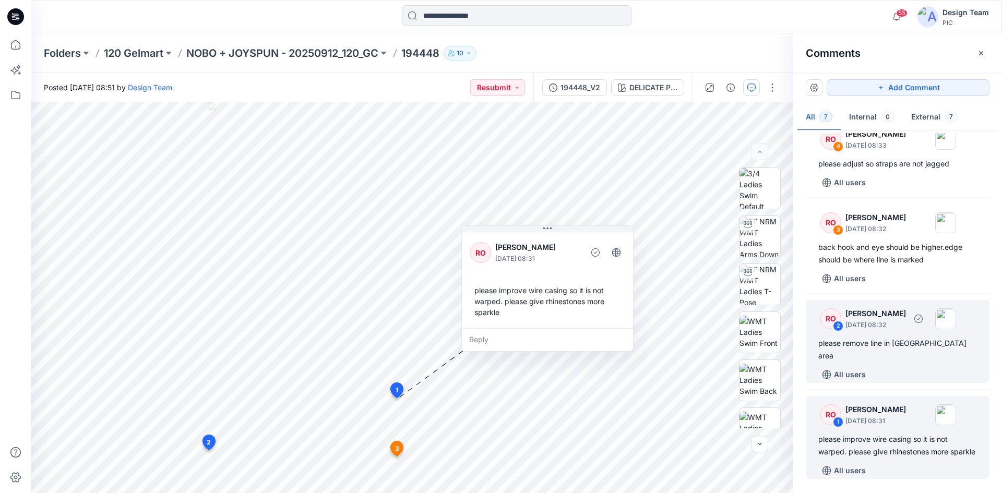
click at [879, 344] on div "please remove line in circled area" at bounding box center [897, 349] width 159 height 25
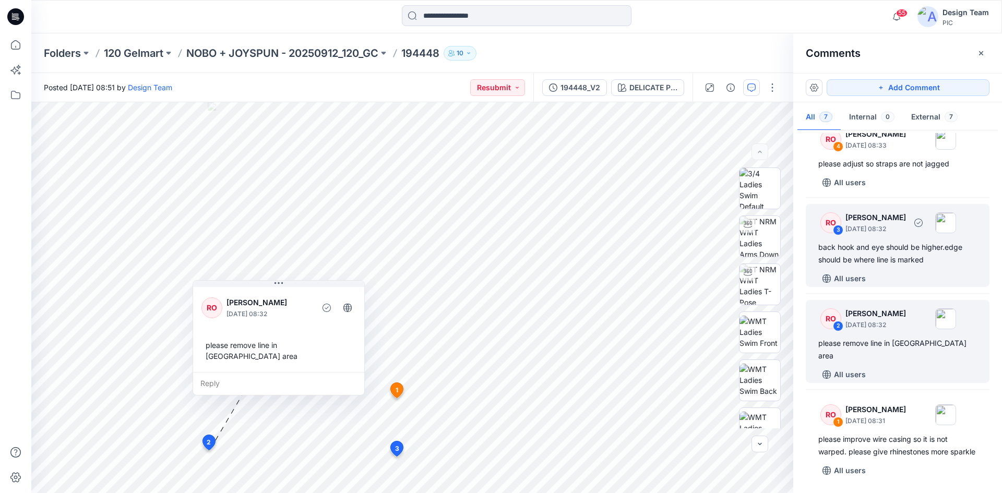
click at [894, 259] on div "back hook and eye should be higher.edge should be where line is marked" at bounding box center [897, 253] width 159 height 25
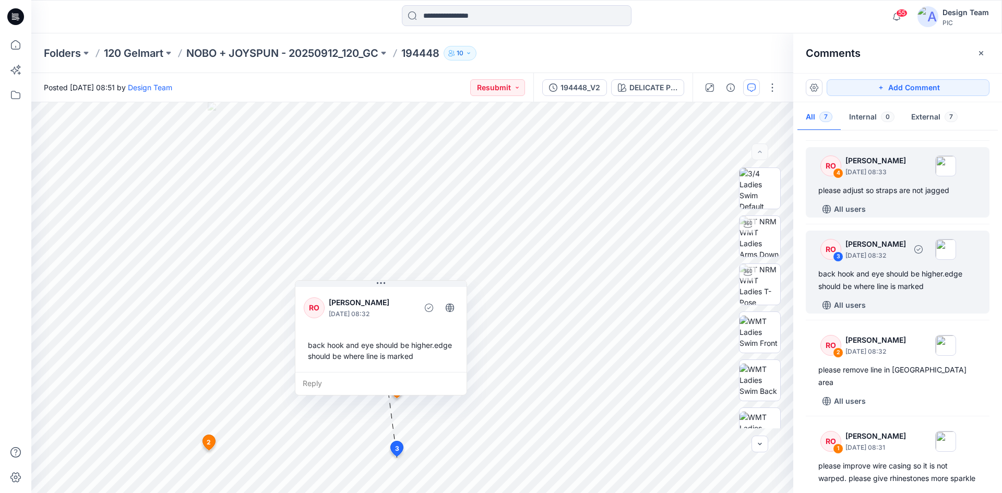
scroll to position [177, 0]
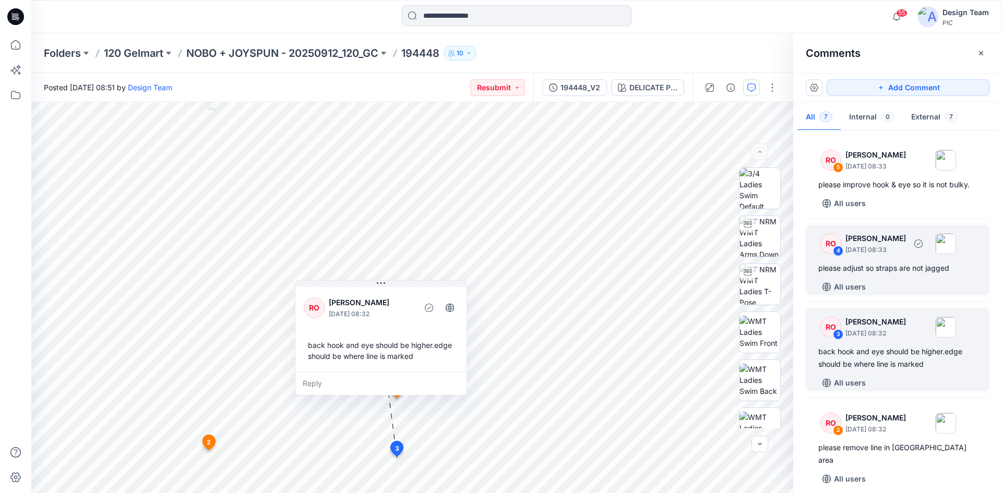
click at [879, 263] on div "please adjust so straps are not jagged" at bounding box center [897, 268] width 159 height 13
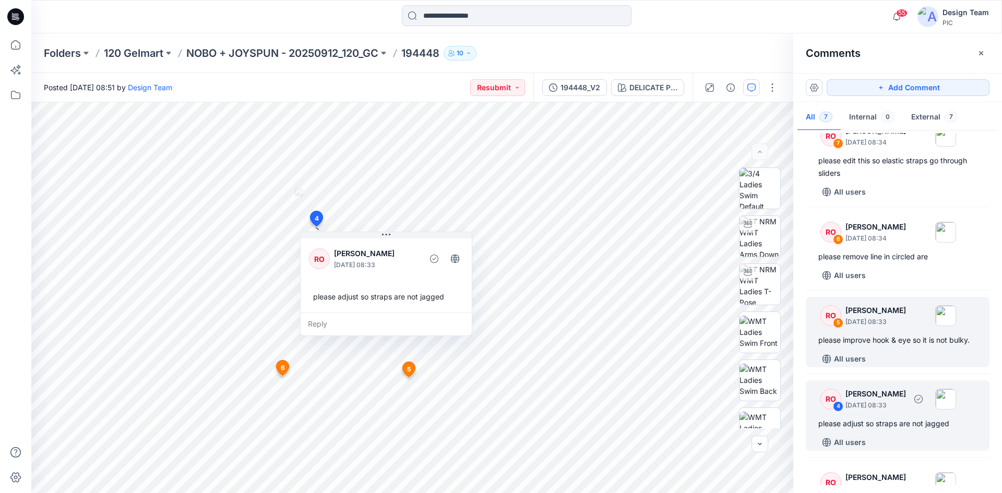
scroll to position [21, 0]
click at [878, 347] on div "please improve hook & eye so it is not bulky." at bounding box center [897, 341] width 159 height 13
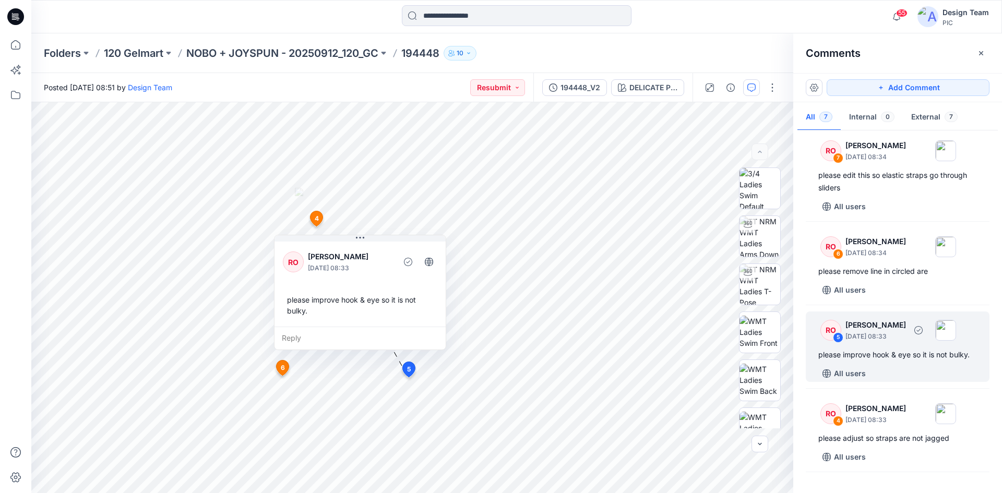
scroll to position [0, 0]
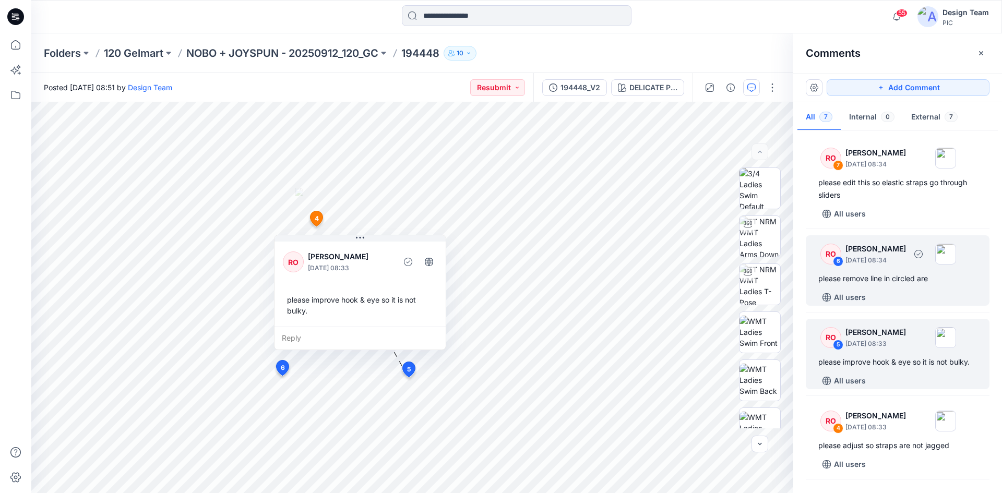
click at [899, 290] on div "All users" at bounding box center [903, 297] width 171 height 17
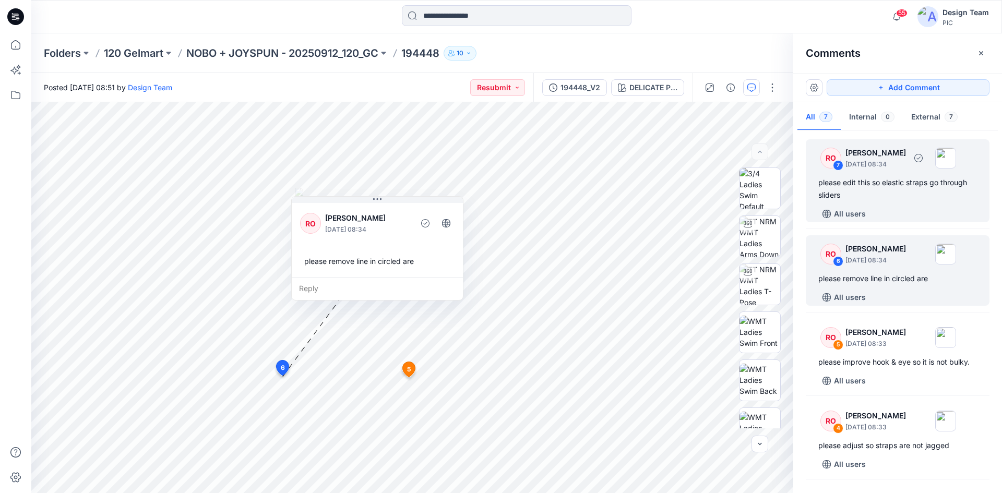
click at [907, 182] on div "please edit this so elastic straps go through sliders" at bounding box center [897, 188] width 159 height 25
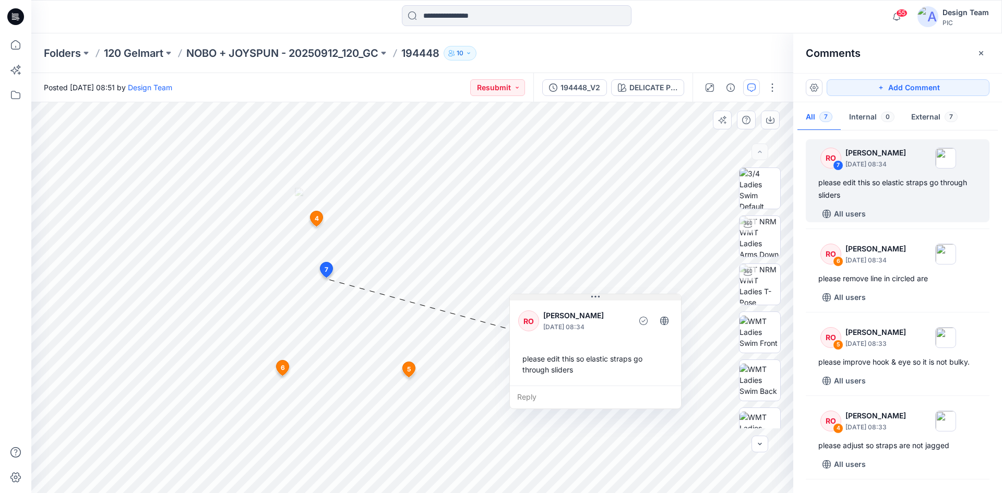
drag, startPoint x: 367, startPoint y: 289, endPoint x: 570, endPoint y: 298, distance: 202.7
click at [570, 298] on button at bounding box center [595, 297] width 171 height 6
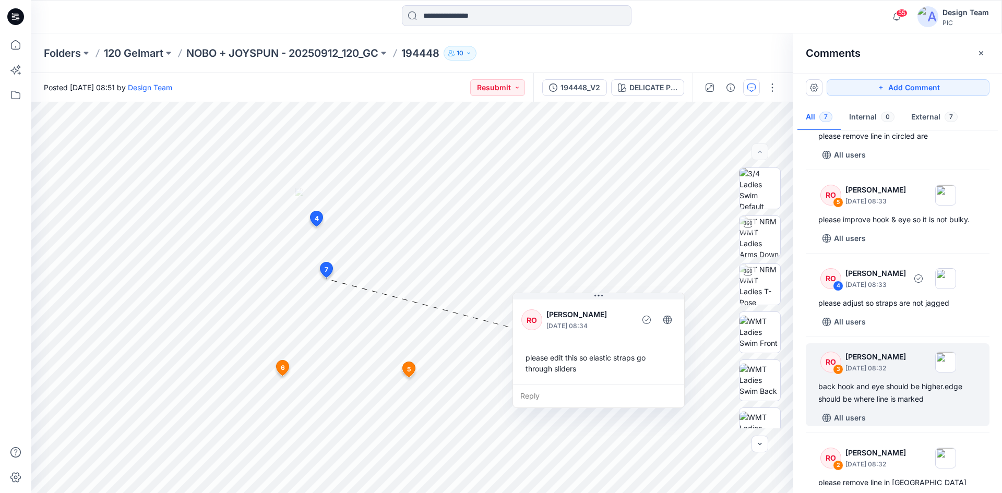
scroll to position [282, 0]
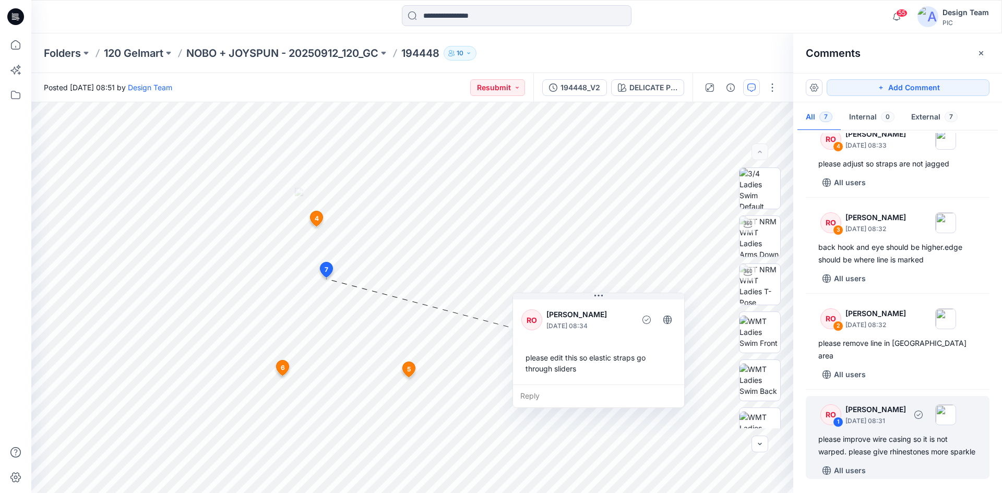
click at [884, 437] on div "please improve wire casing so it is not warped. please give rhinestones more sp…" at bounding box center [897, 445] width 159 height 25
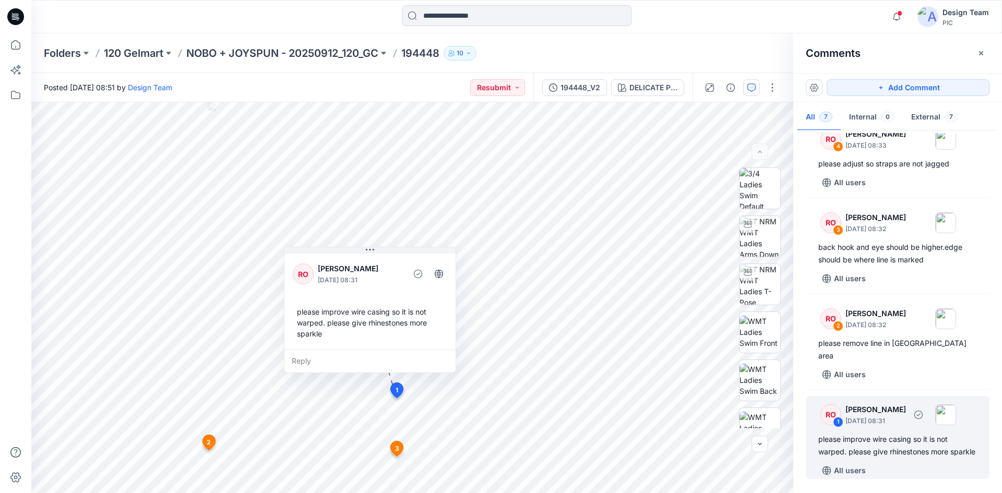
click at [885, 433] on div "please improve wire casing so it is not warped. please give rhinestones more sp…" at bounding box center [897, 445] width 159 height 25
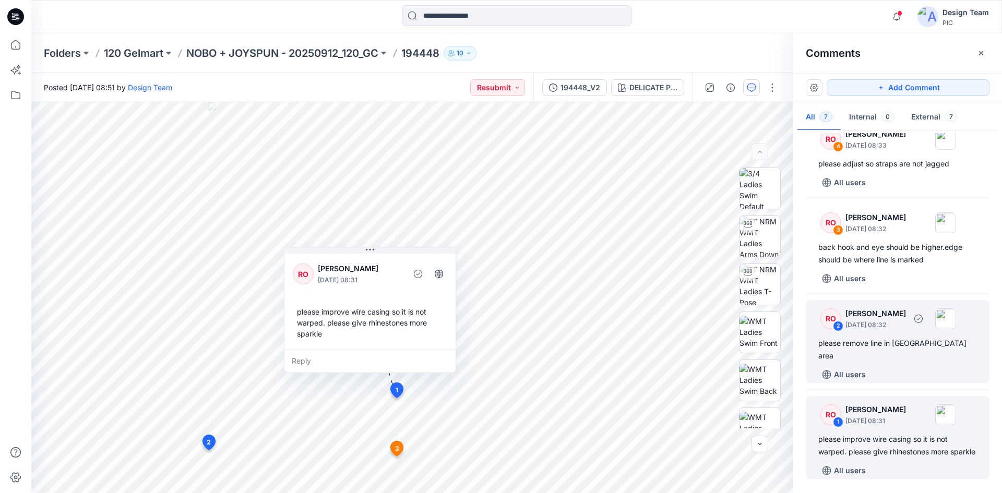
click at [882, 343] on div "please remove line in circled area" at bounding box center [897, 349] width 159 height 25
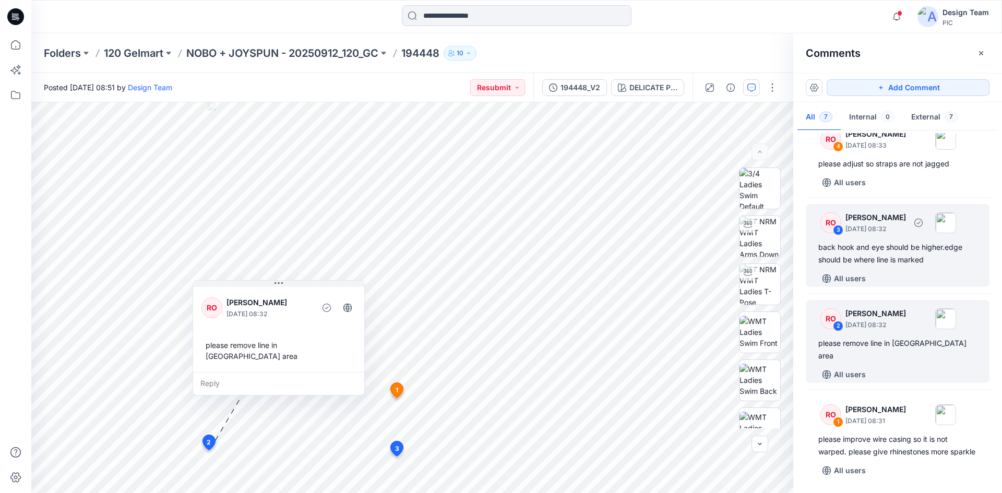
click at [894, 260] on div "back hook and eye should be higher.edge should be where line is marked" at bounding box center [897, 253] width 159 height 25
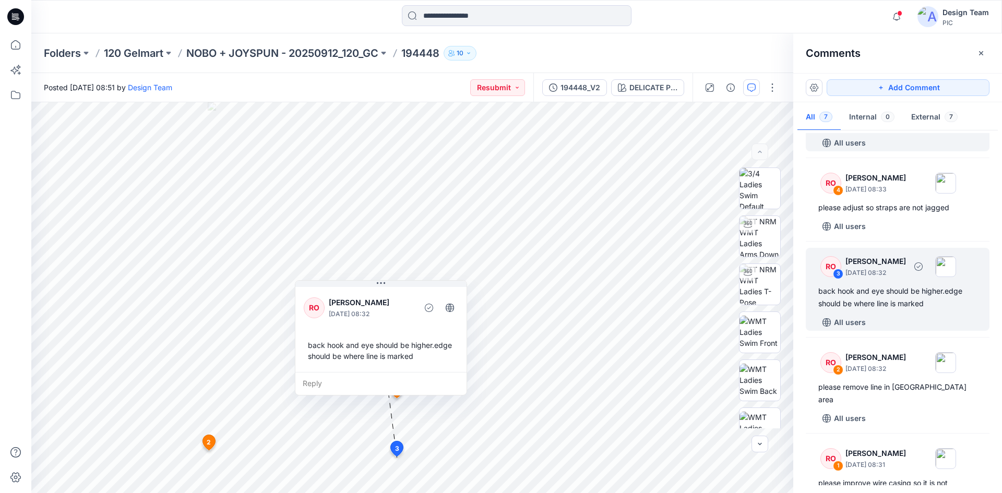
scroll to position [125, 0]
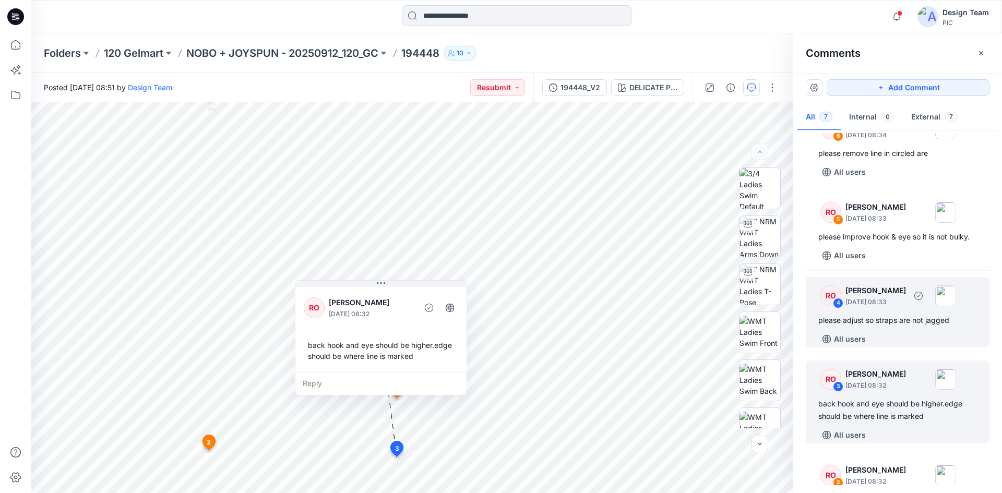
click at [904, 315] on div "please adjust so straps are not jagged" at bounding box center [897, 320] width 159 height 13
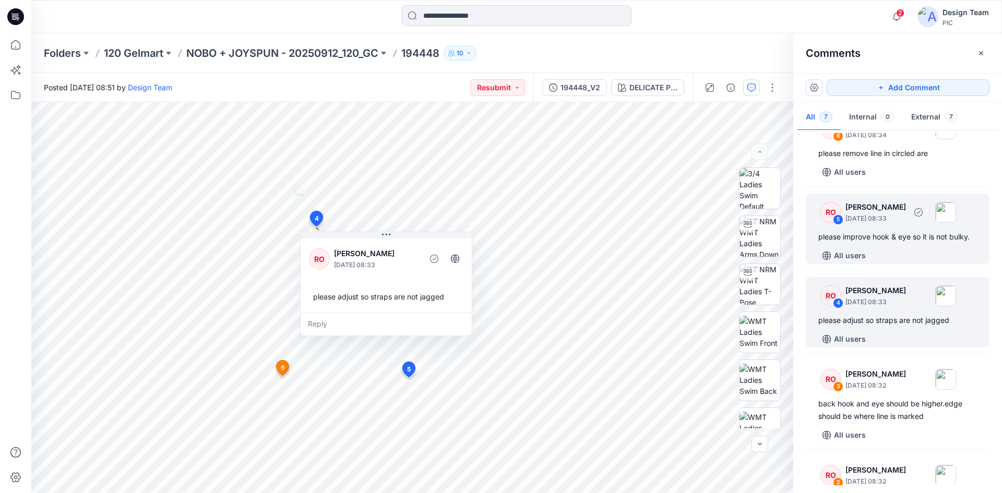
click at [915, 236] on div "please improve hook & eye so it is not bulky." at bounding box center [897, 237] width 159 height 13
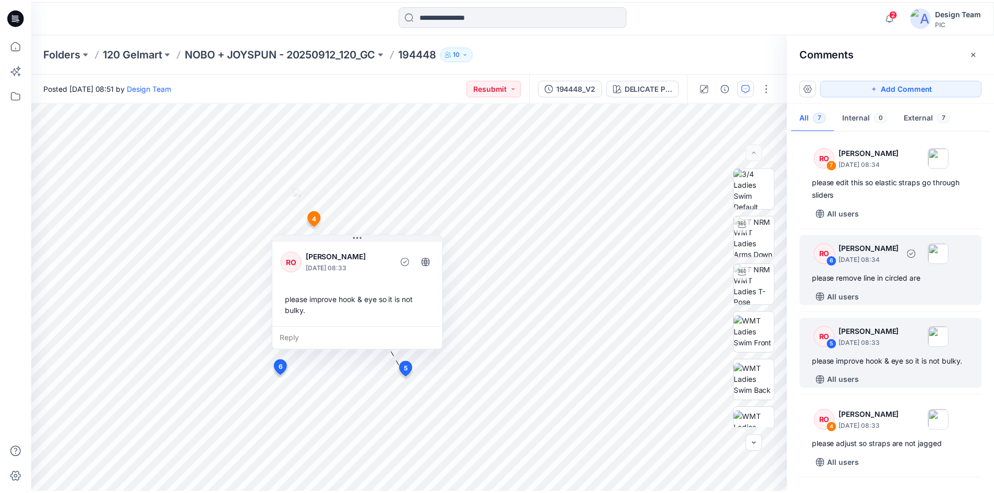
scroll to position [0, 0]
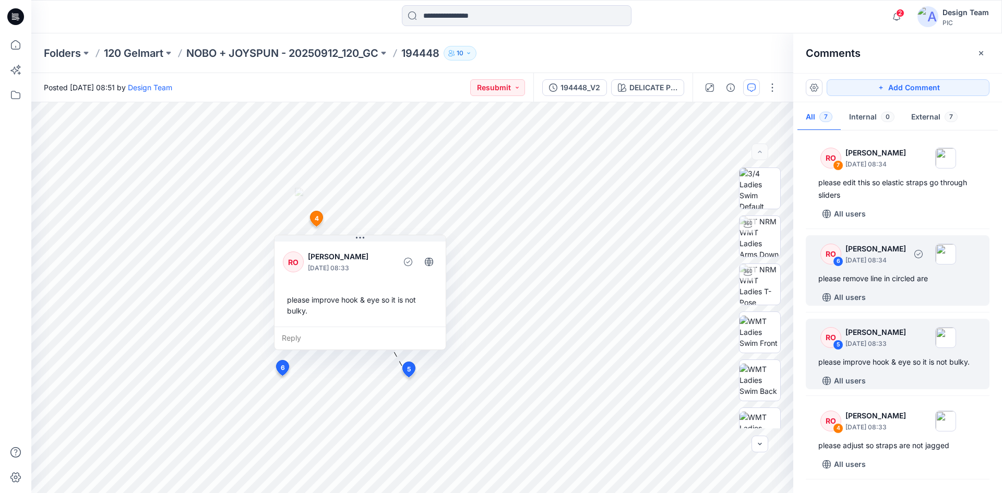
click at [884, 280] on div "please remove line in circled are" at bounding box center [897, 278] width 159 height 13
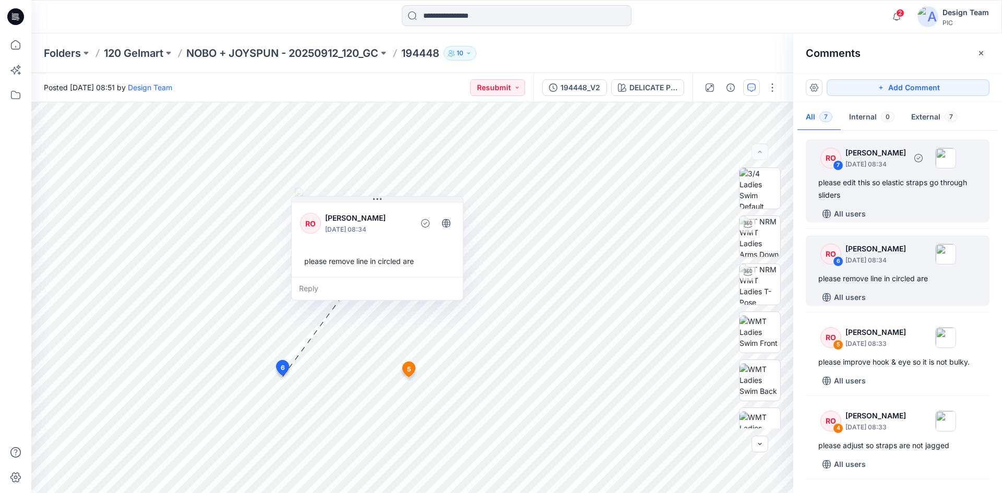
click at [882, 188] on div "please edit this so elastic straps go through sliders" at bounding box center [897, 188] width 159 height 25
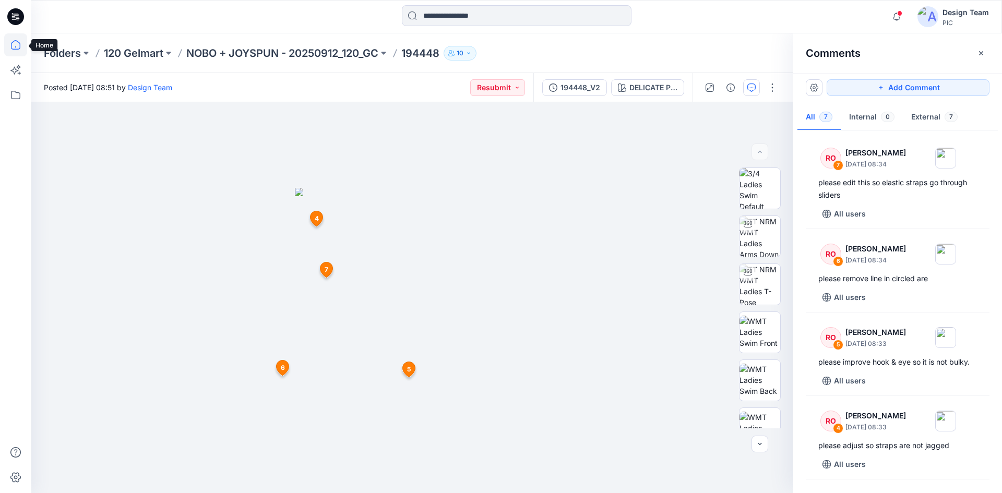
click at [17, 50] on icon at bounding box center [15, 44] width 23 height 23
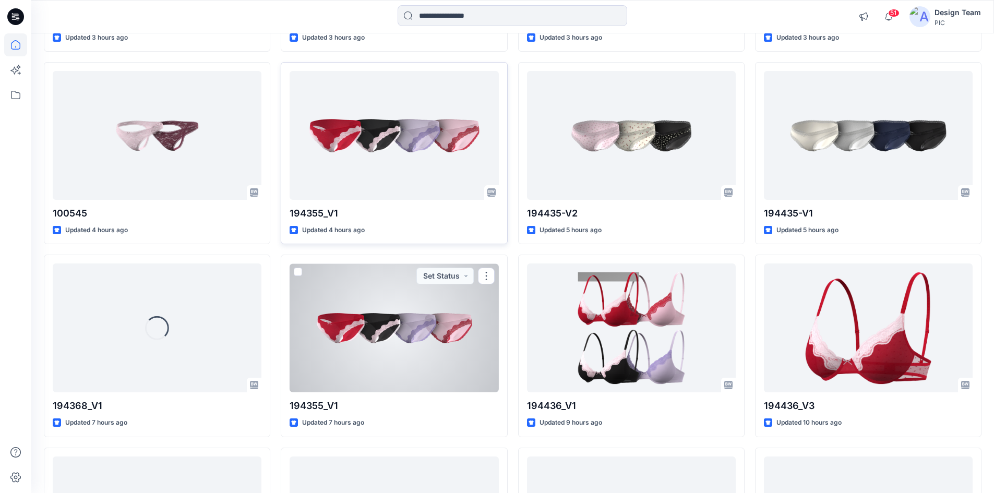
scroll to position [1878, 0]
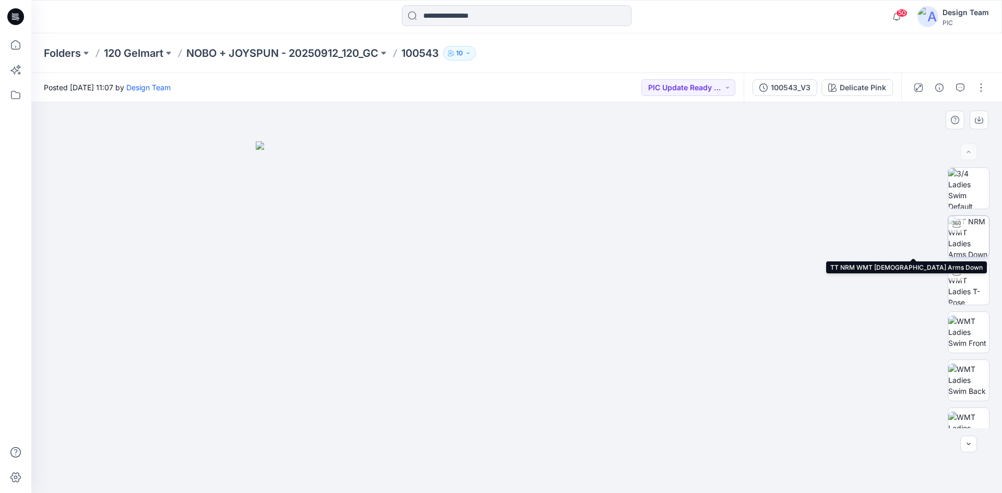
click at [959, 241] on img at bounding box center [968, 236] width 41 height 41
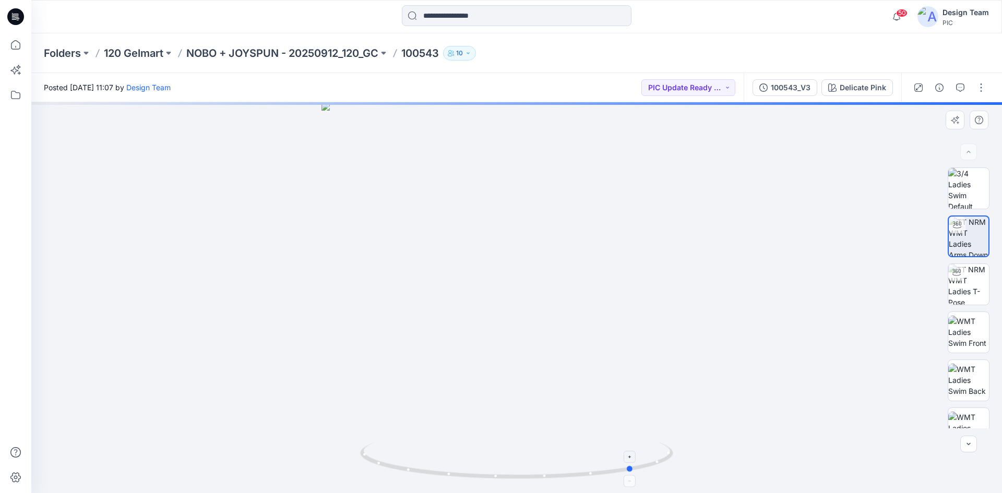
drag, startPoint x: 638, startPoint y: 468, endPoint x: 442, endPoint y: 462, distance: 195.7
click at [442, 462] on icon at bounding box center [518, 461] width 316 height 39
drag, startPoint x: 455, startPoint y: 477, endPoint x: 526, endPoint y: 477, distance: 71.5
click at [527, 477] on icon at bounding box center [518, 461] width 316 height 39
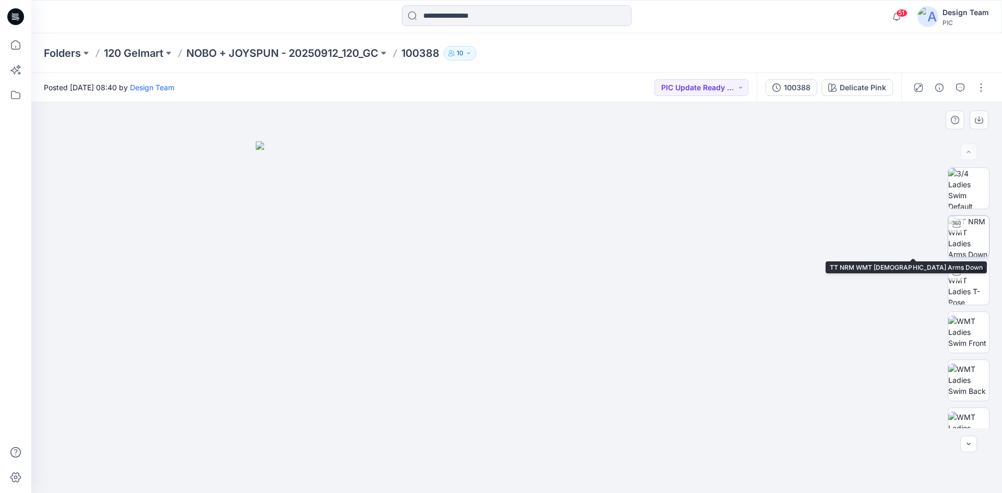
click at [953, 231] on div at bounding box center [956, 224] width 17 height 17
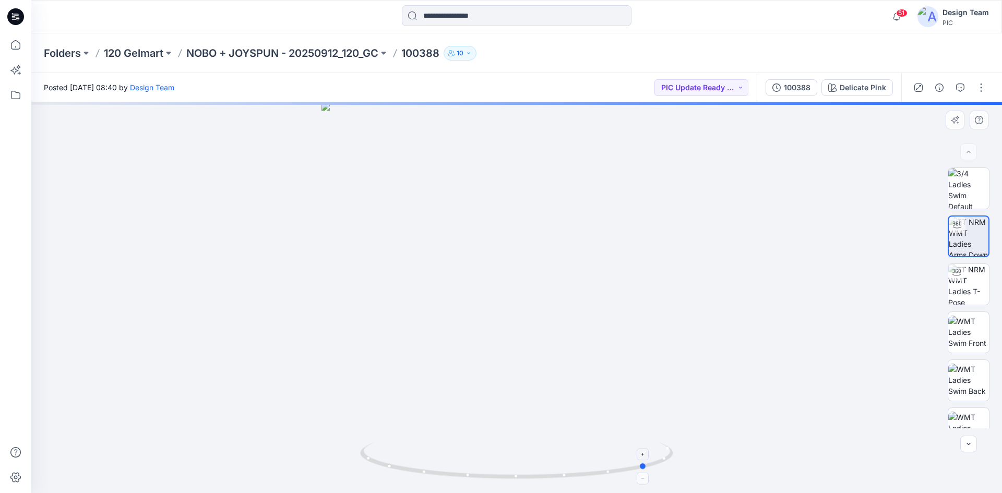
drag, startPoint x: 546, startPoint y: 478, endPoint x: 364, endPoint y: 460, distance: 182.9
click at [364, 460] on icon at bounding box center [518, 461] width 316 height 39
drag, startPoint x: 491, startPoint y: 478, endPoint x: 520, endPoint y: 476, distance: 28.7
click at [520, 476] on icon at bounding box center [518, 461] width 316 height 39
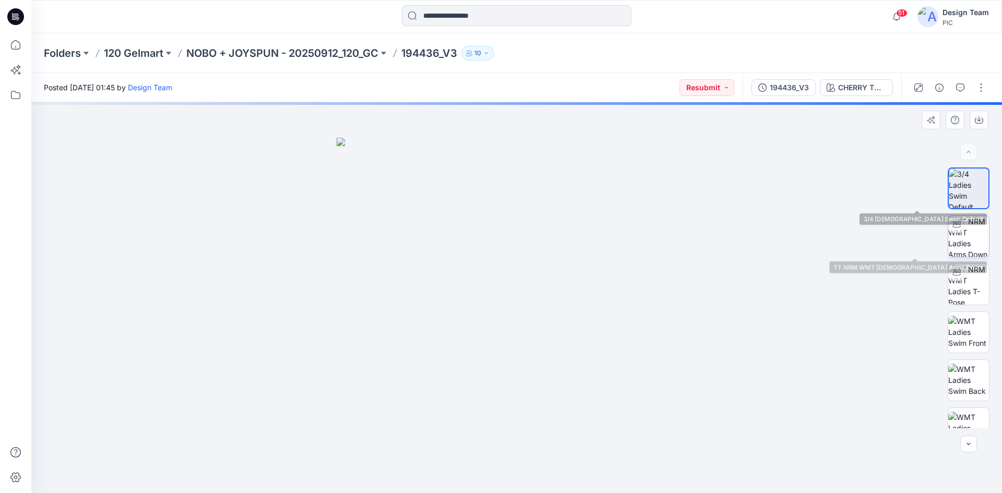
click at [960, 237] on img at bounding box center [968, 236] width 41 height 41
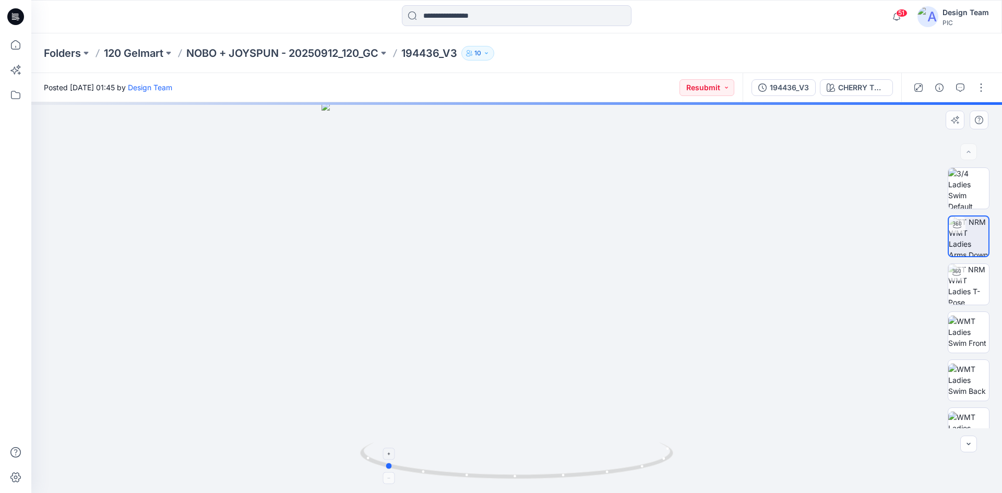
drag, startPoint x: 574, startPoint y: 481, endPoint x: 442, endPoint y: 467, distance: 132.7
click at [442, 467] on icon at bounding box center [518, 461] width 316 height 39
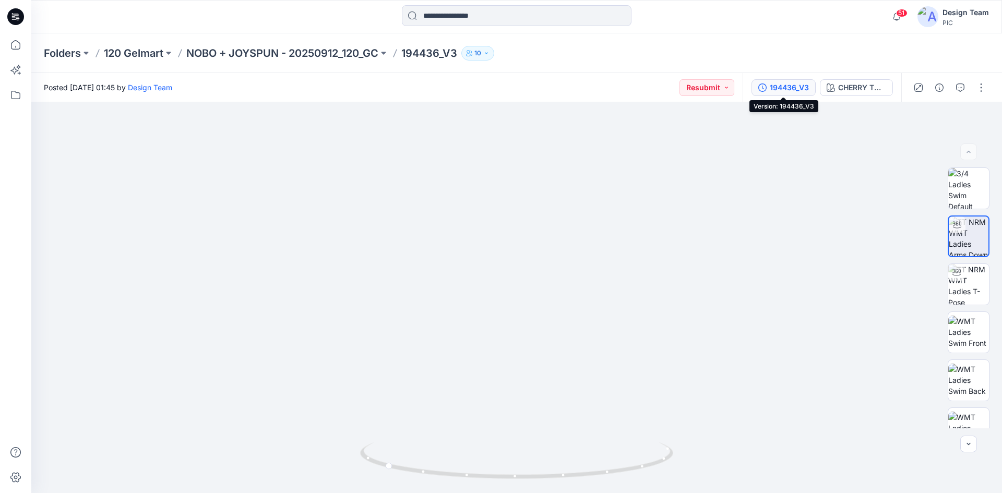
click at [794, 89] on div "194436_V3" at bounding box center [789, 87] width 39 height 11
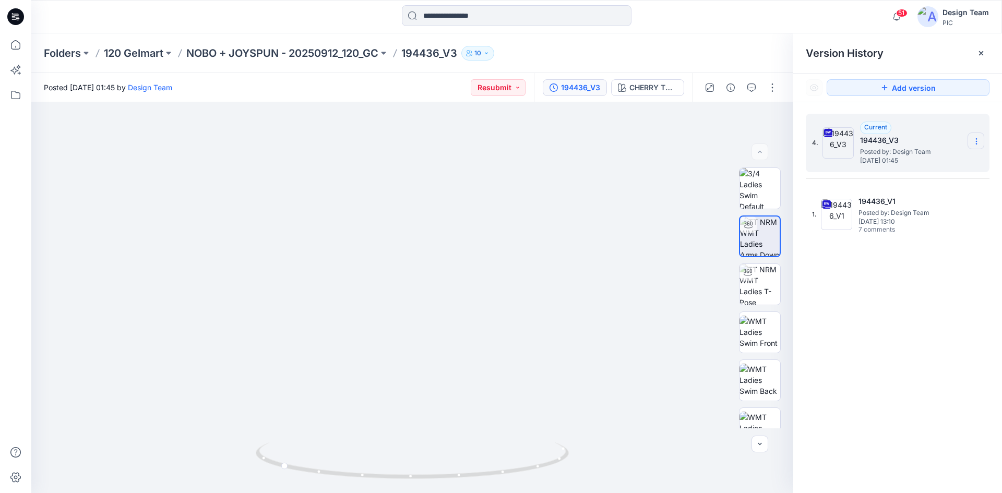
click at [972, 140] on icon at bounding box center [976, 141] width 8 height 8
click at [898, 166] on span "Download Source BW File" at bounding box center [924, 161] width 88 height 13
